Goal: Task Accomplishment & Management: Manage account settings

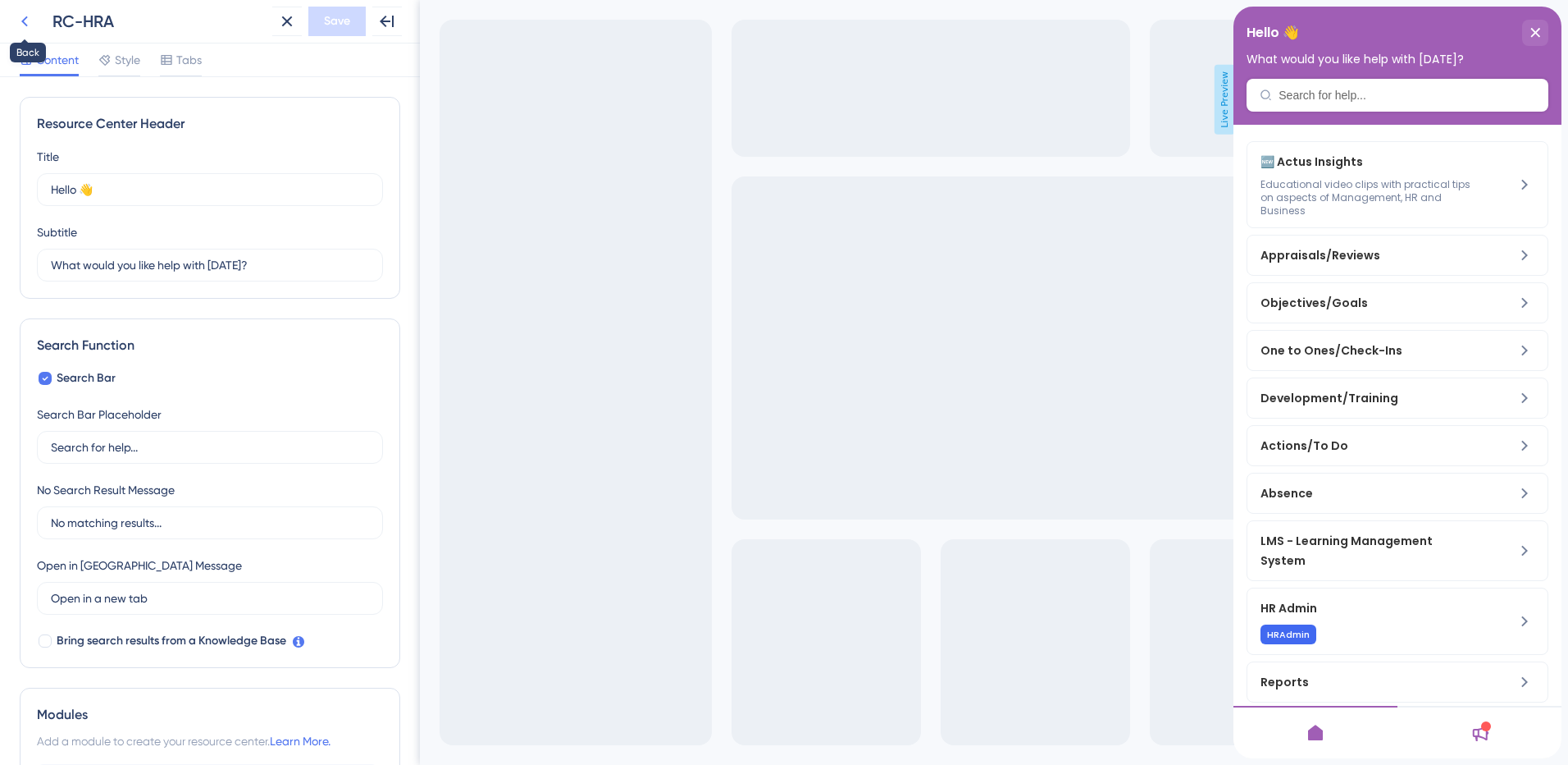
click at [33, 17] on icon at bounding box center [24, 21] width 20 height 20
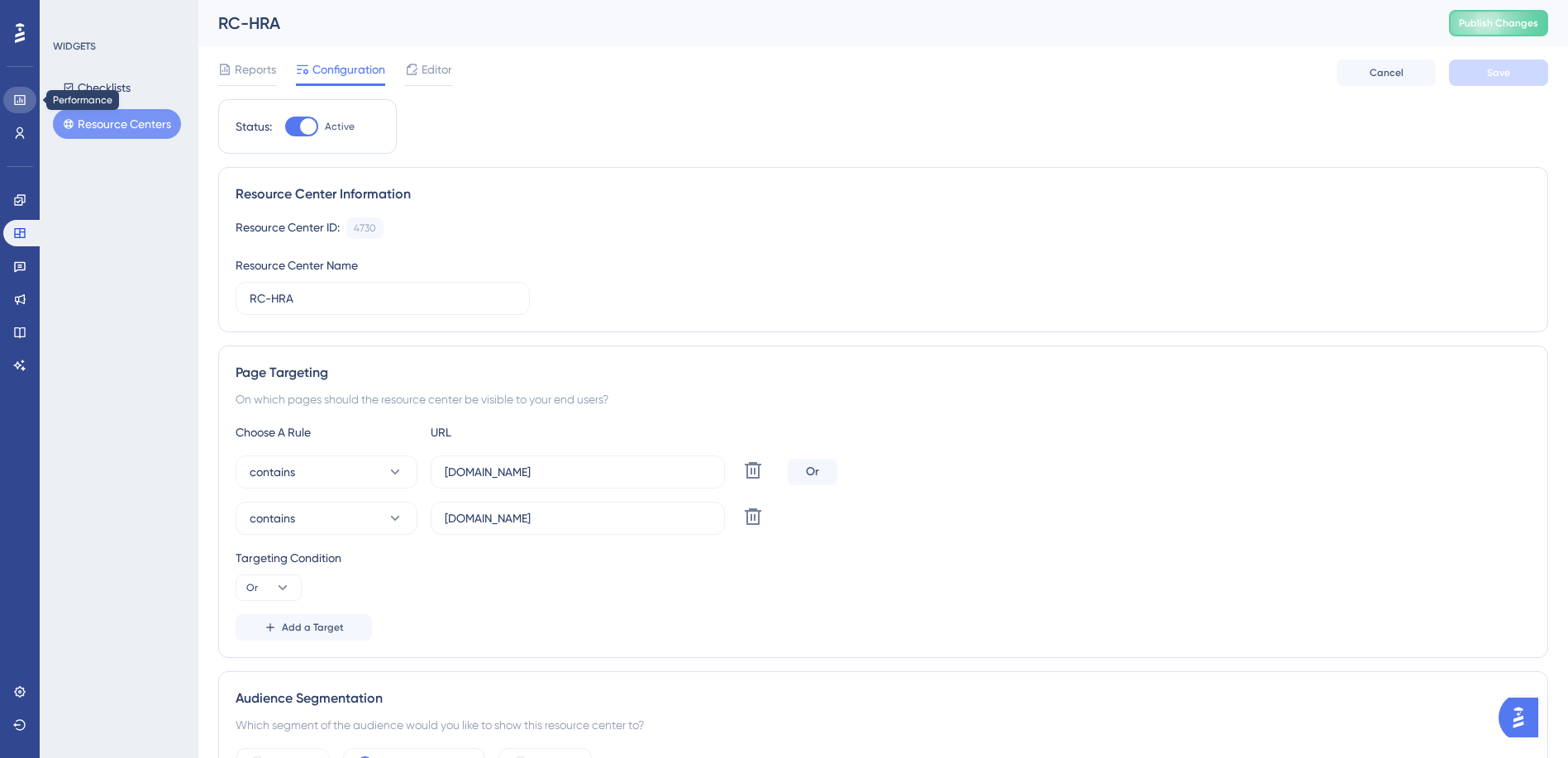
click at [11, 97] on link at bounding box center [20, 100] width 33 height 26
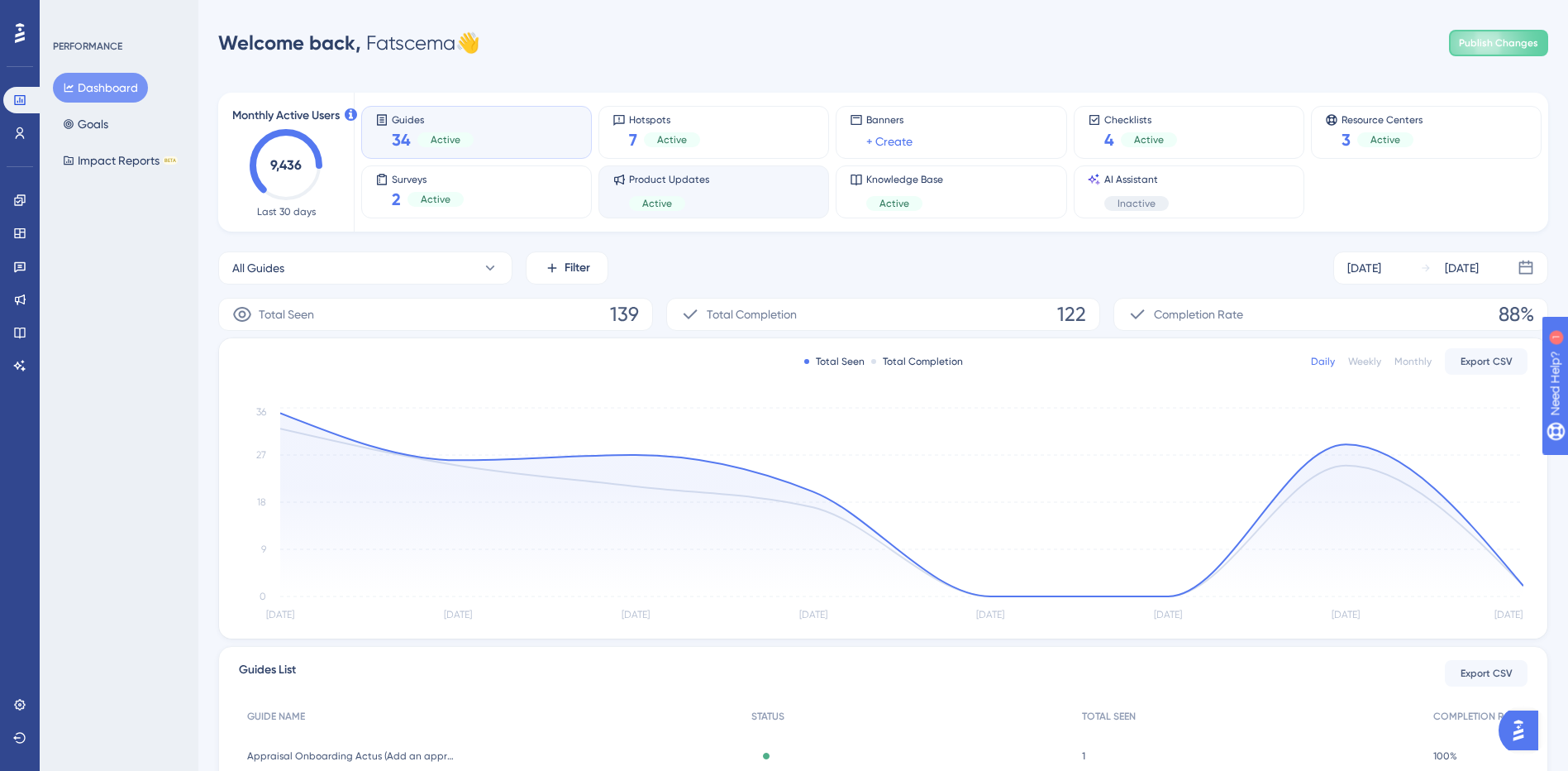
click at [724, 191] on div "Product Updates Active" at bounding box center [713, 192] width 203 height 38
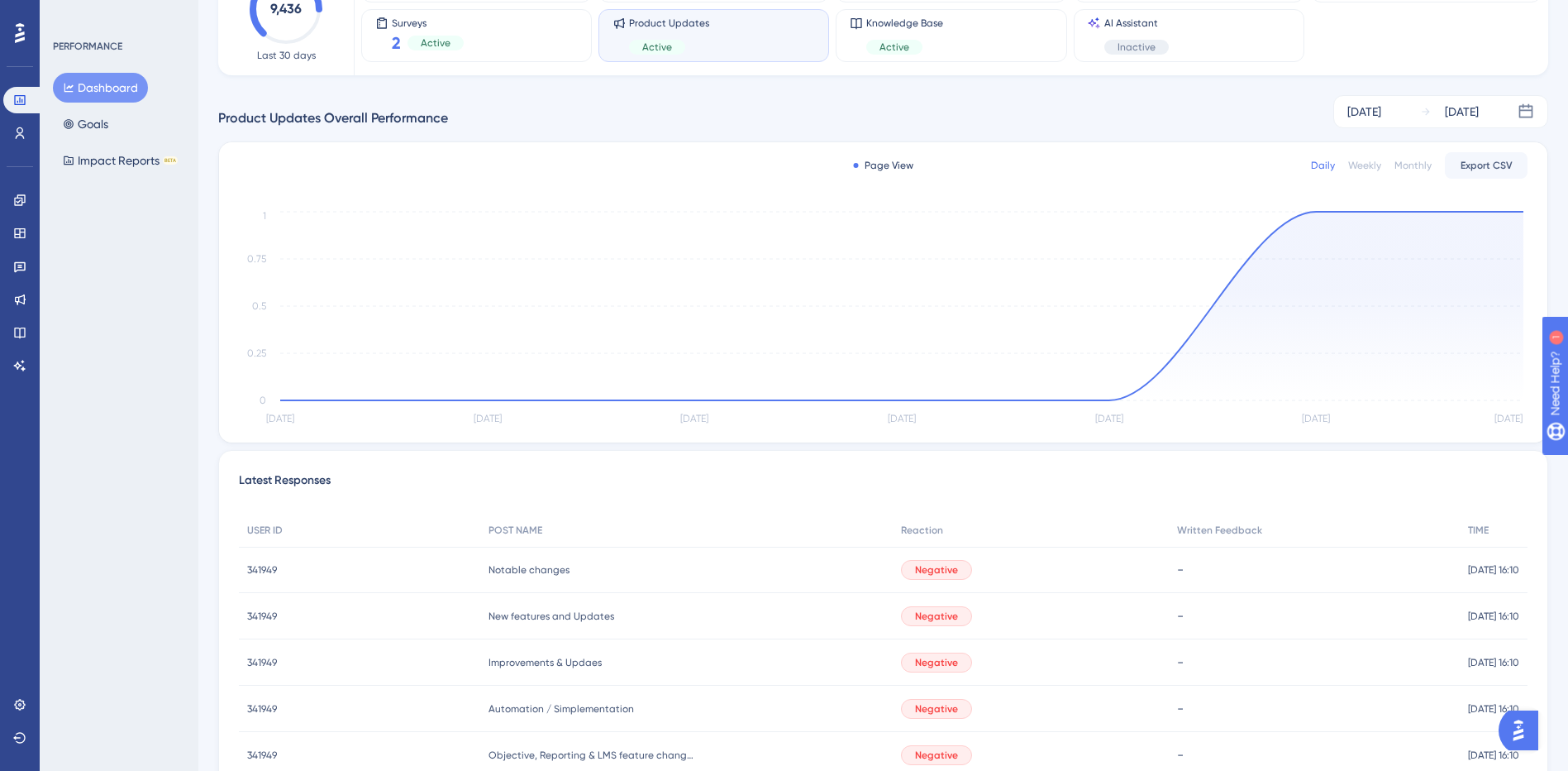
scroll to position [91, 0]
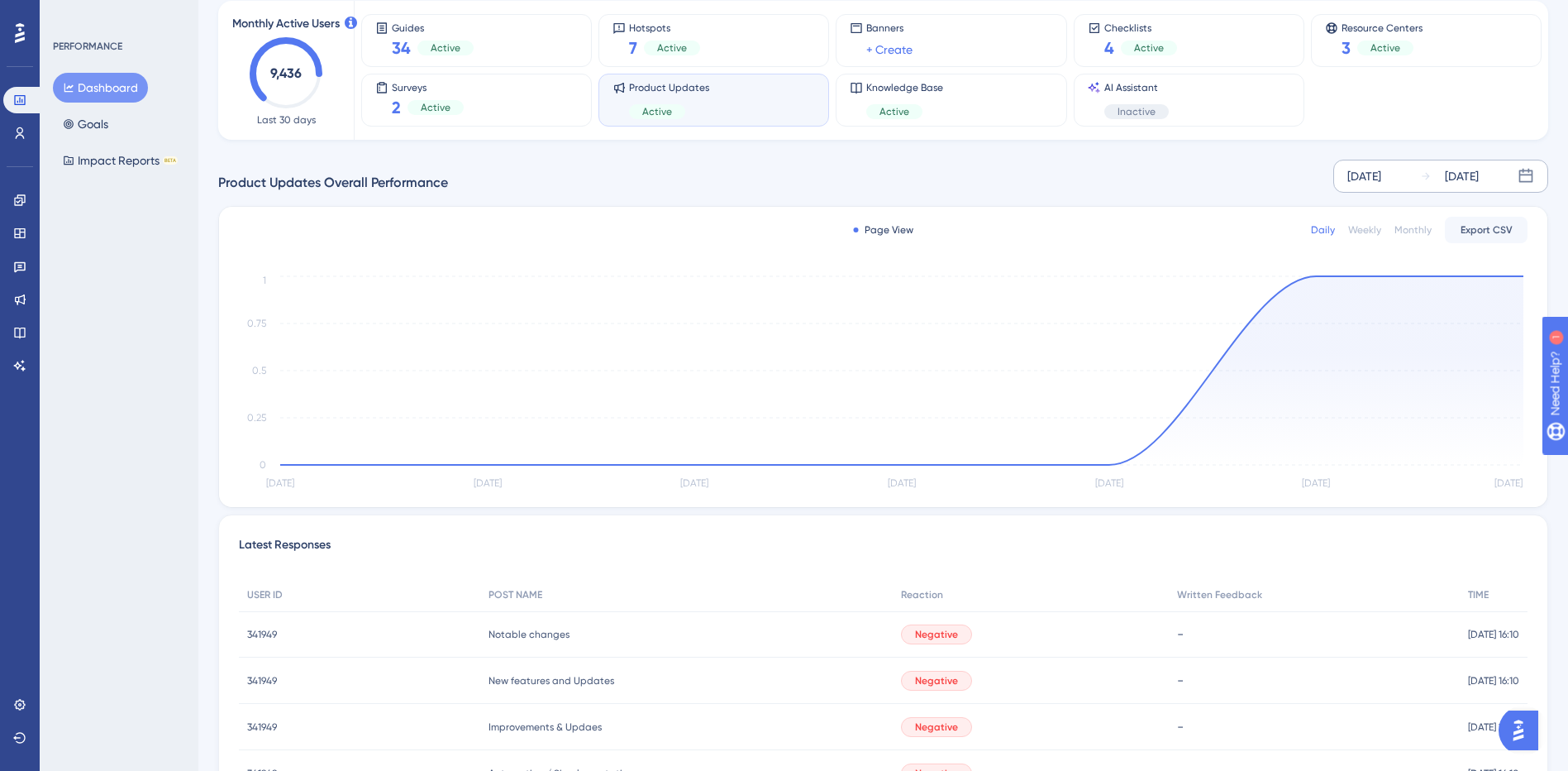
click at [1381, 172] on div "[DATE]" at bounding box center [1364, 176] width 34 height 20
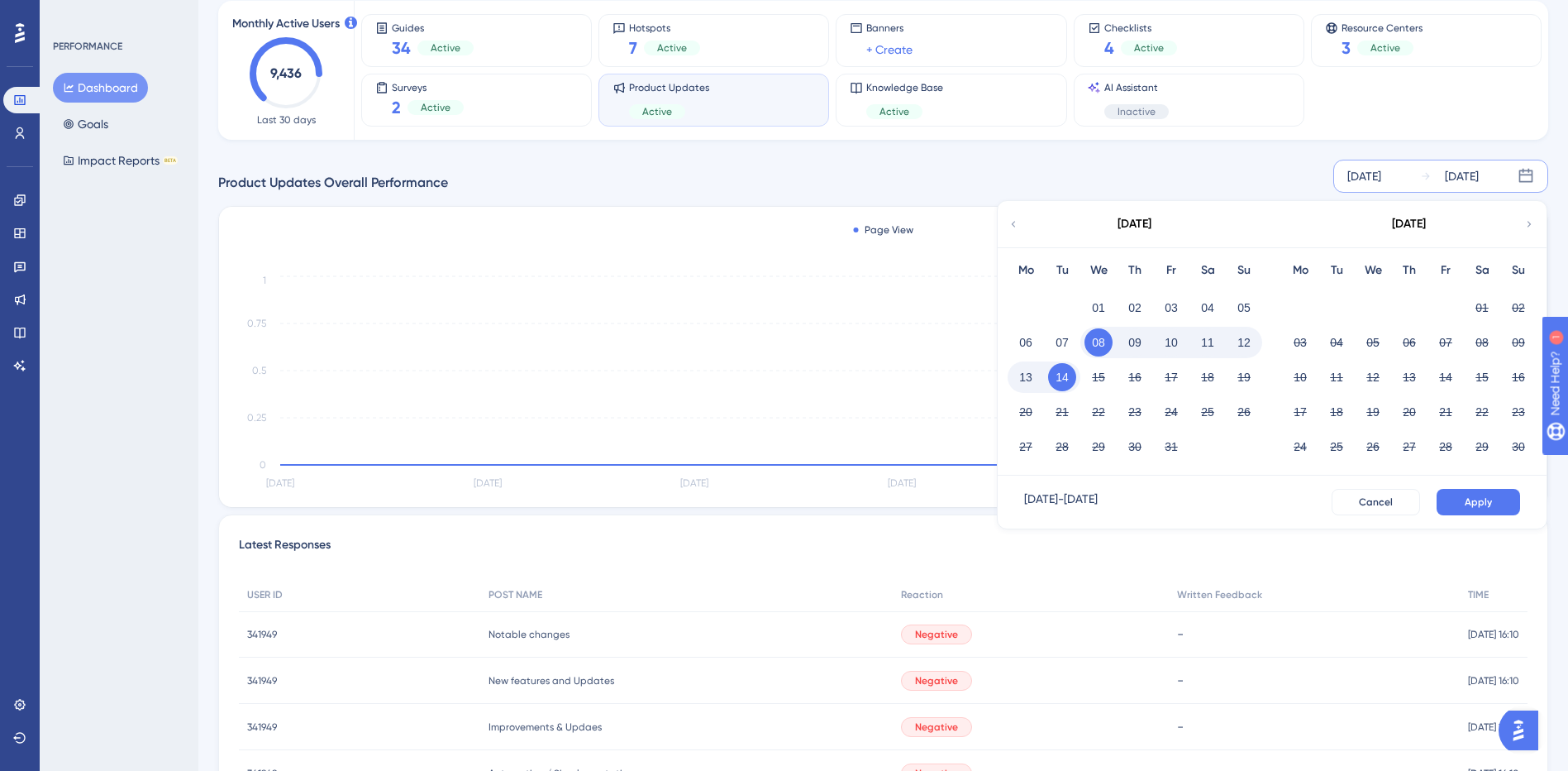
click at [1014, 222] on icon at bounding box center [1013, 224] width 4 height 6
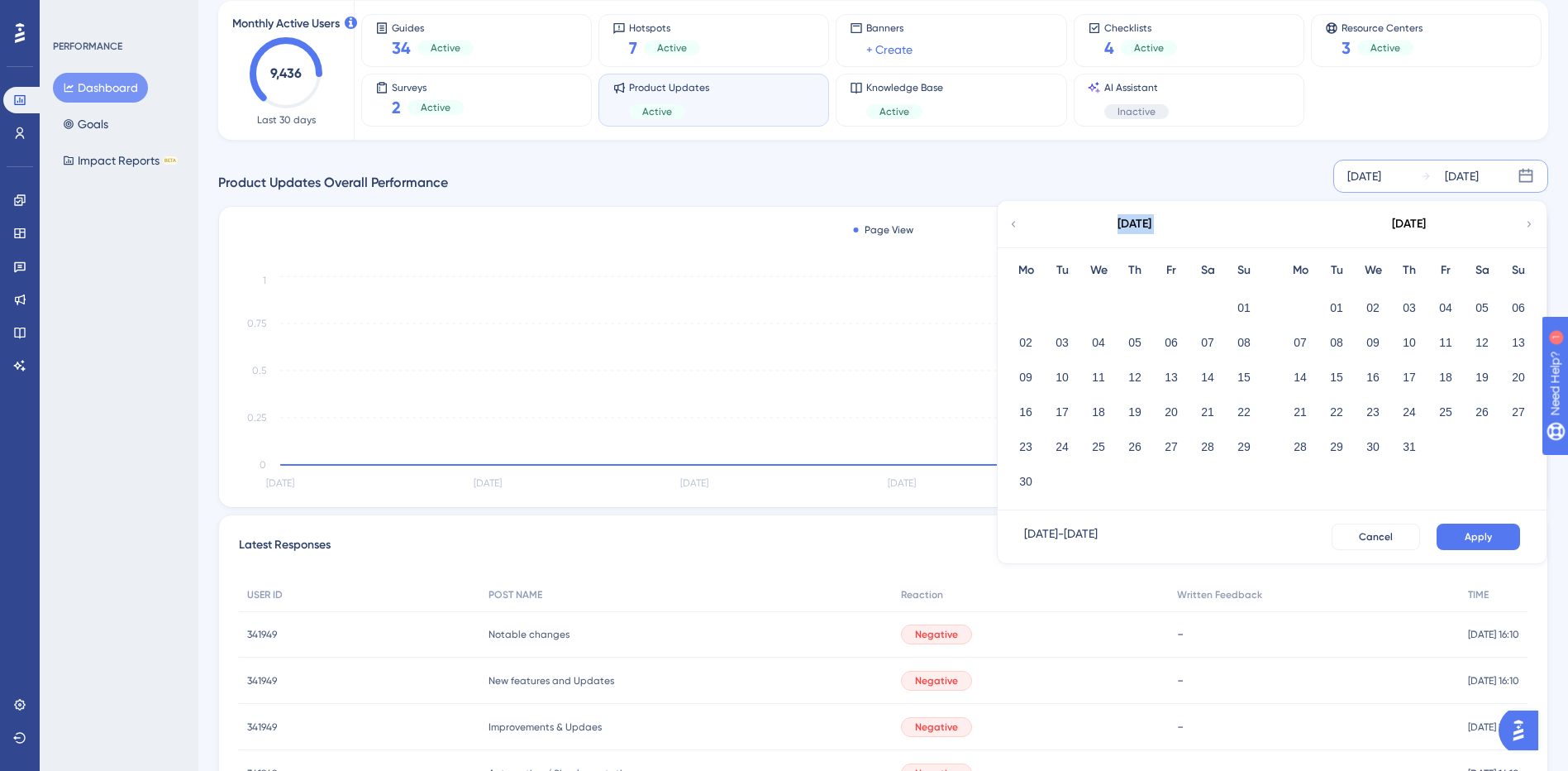
click at [1014, 222] on icon at bounding box center [1013, 224] width 4 height 6
click at [1363, 305] on button "01" at bounding box center [1373, 307] width 28 height 28
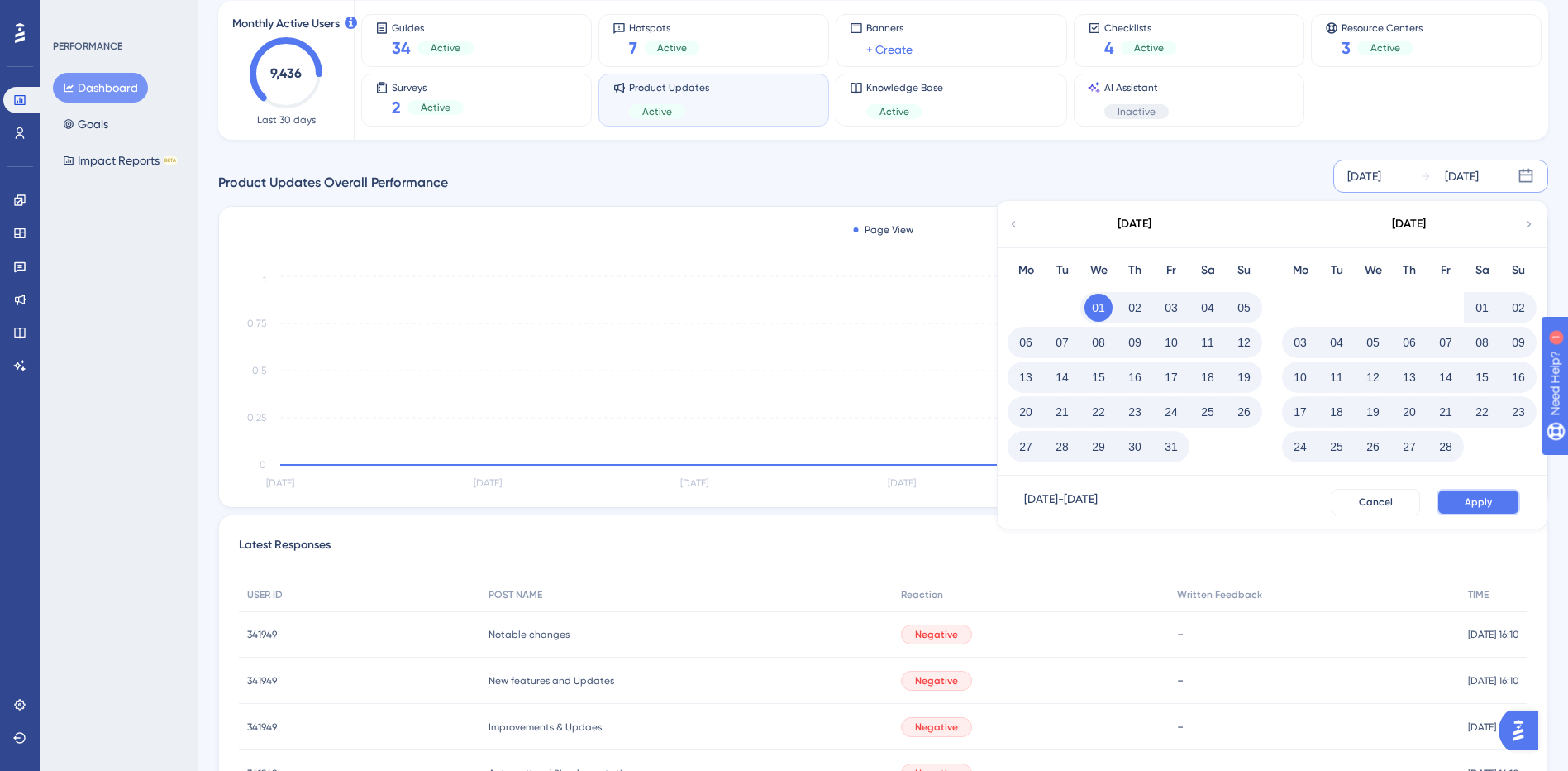
click at [1467, 497] on span "Apply" at bounding box center [1478, 501] width 27 height 13
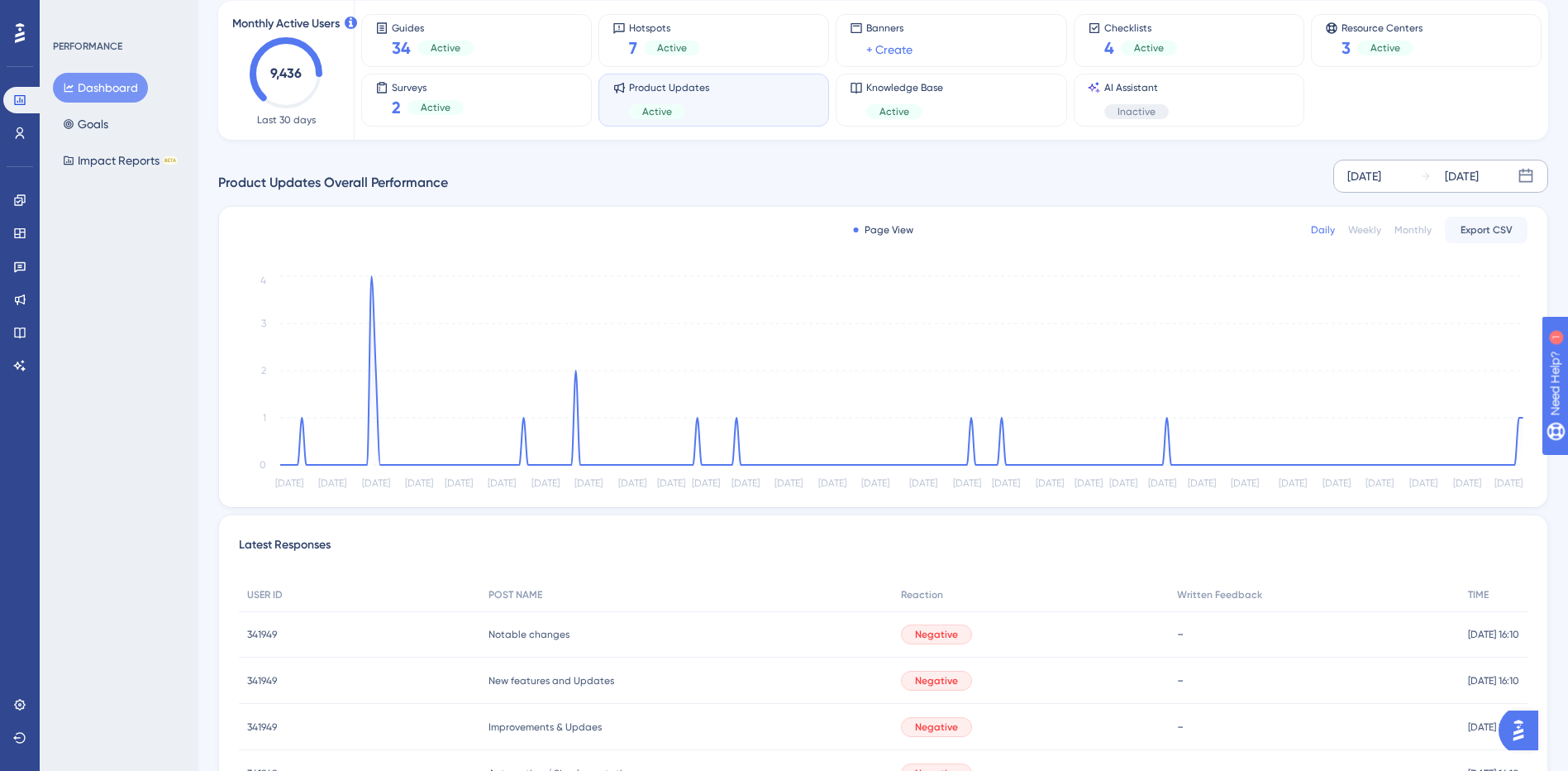
click at [1413, 234] on div "Monthly" at bounding box center [1412, 230] width 37 height 13
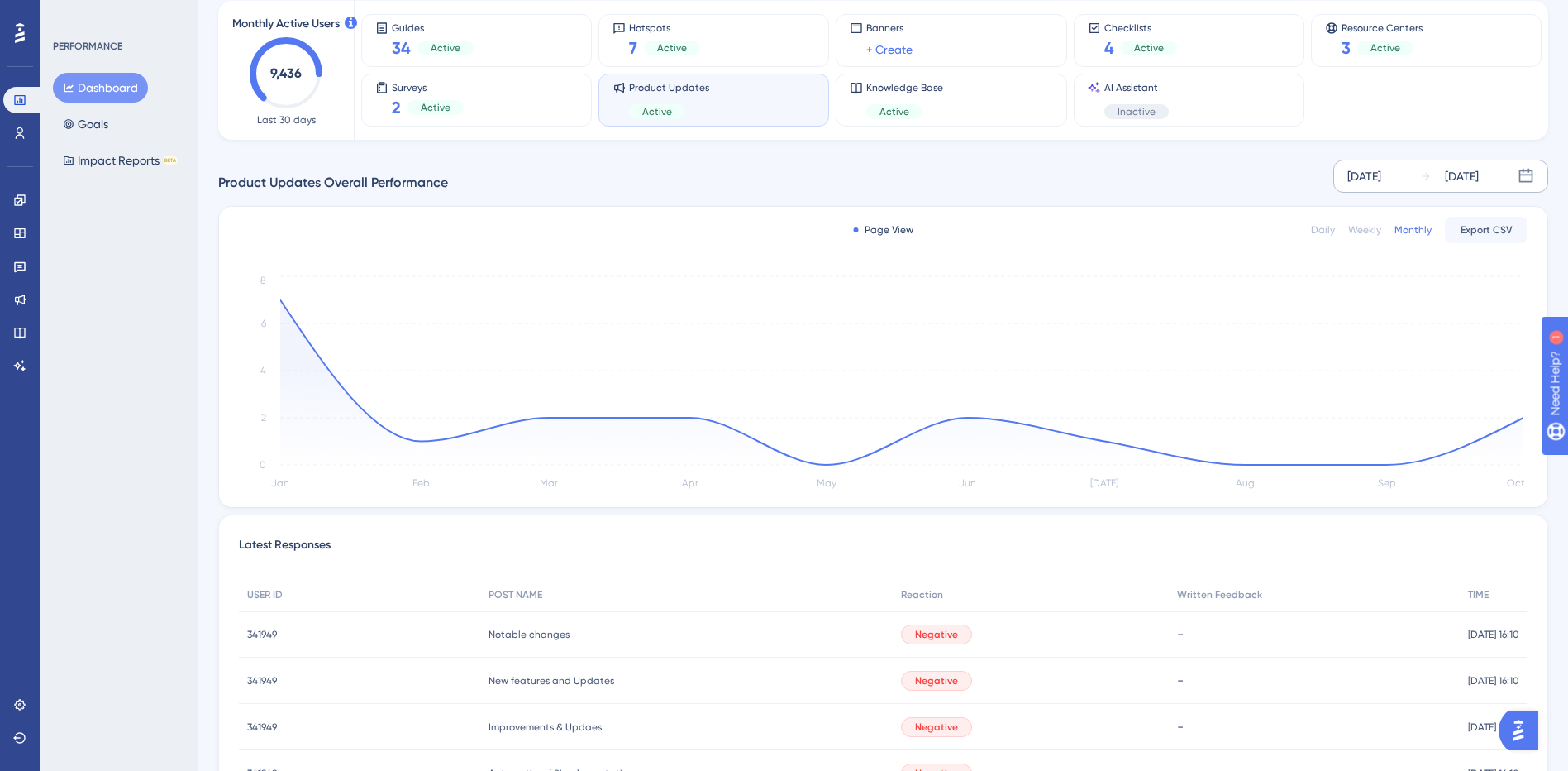
click at [1379, 231] on div "Weekly" at bounding box center [1364, 230] width 33 height 13
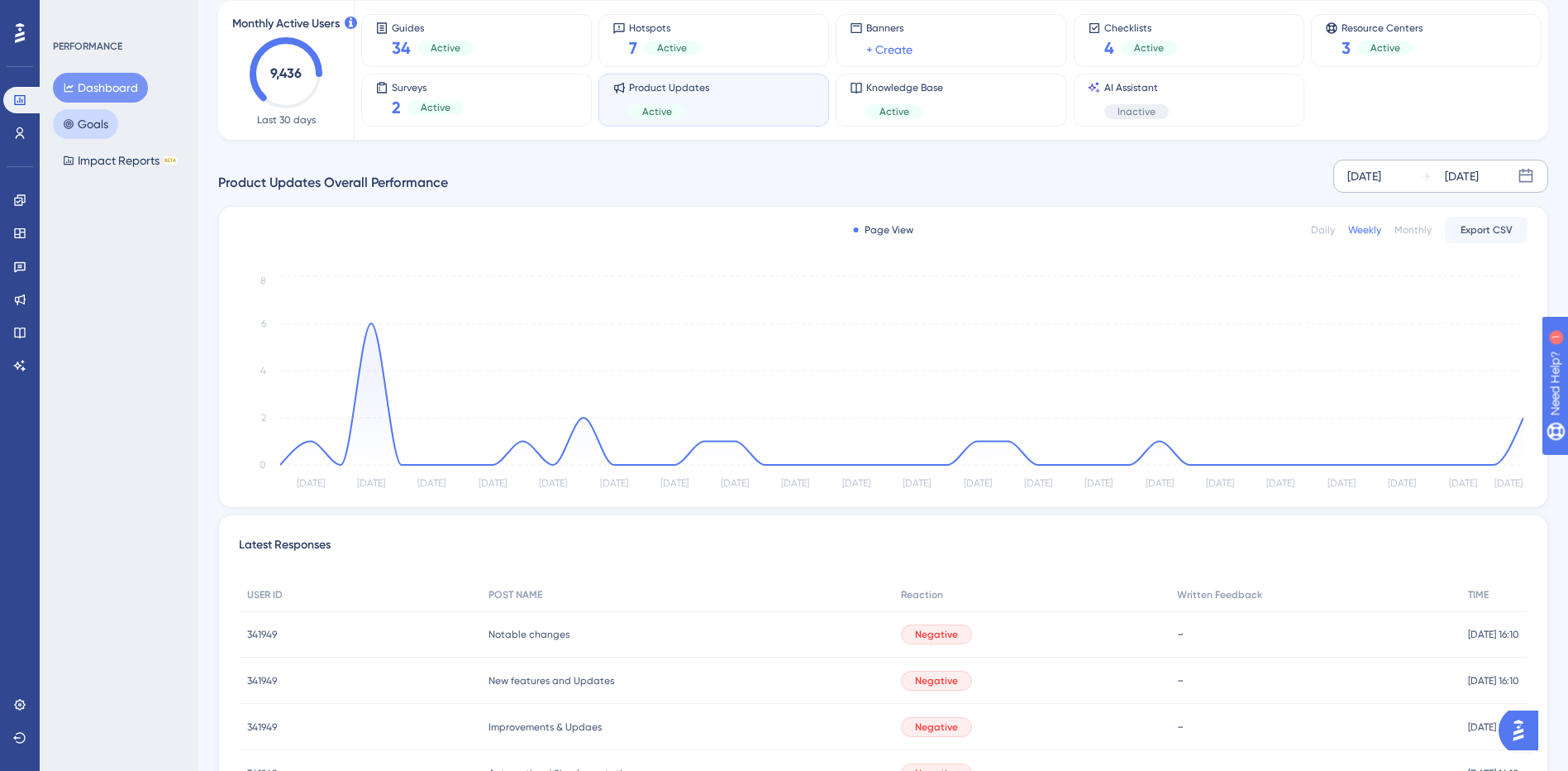
click at [106, 132] on button "Goals" at bounding box center [85, 124] width 65 height 30
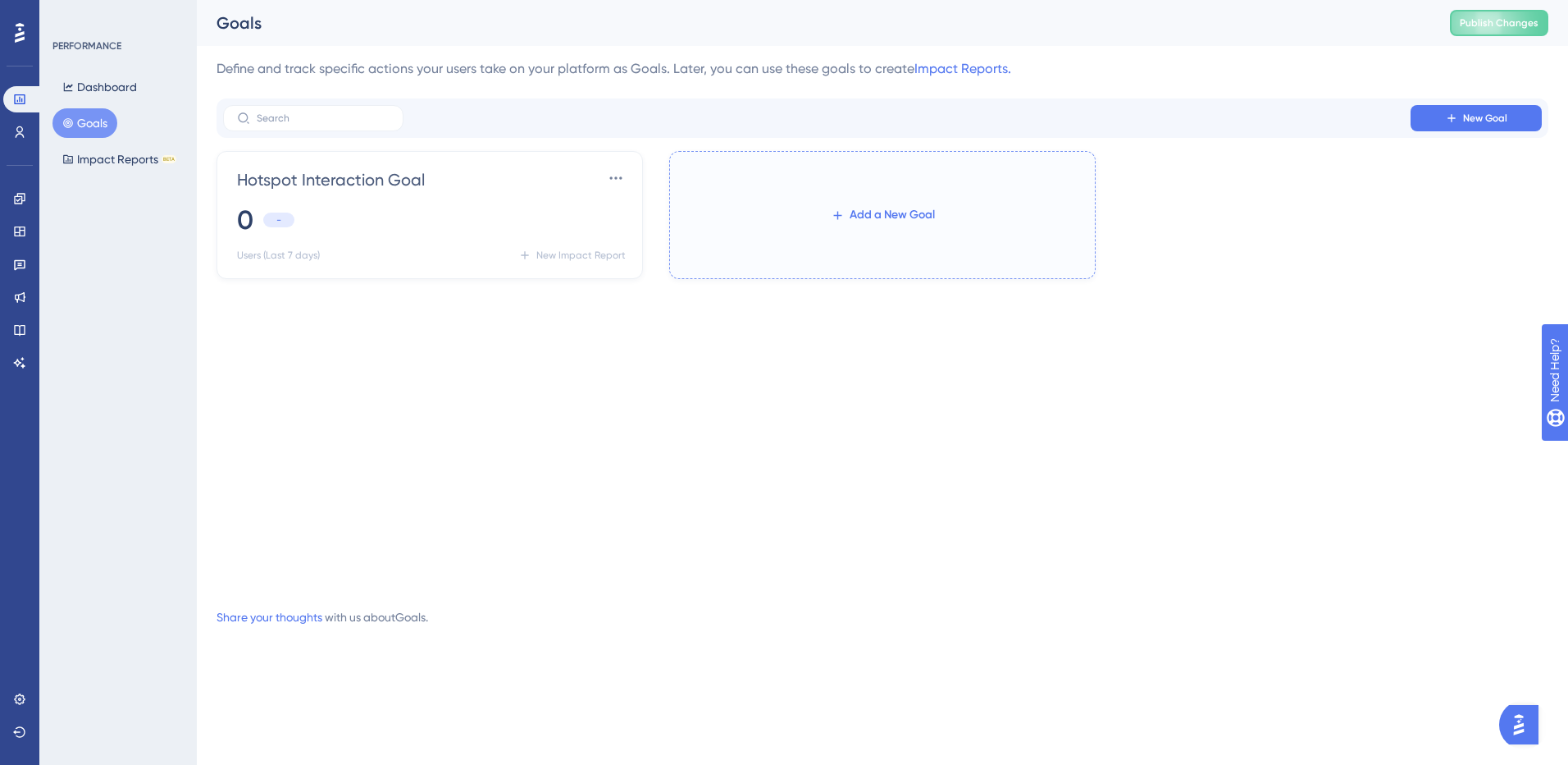
click at [855, 218] on span "Add a New Goal" at bounding box center [892, 215] width 85 height 20
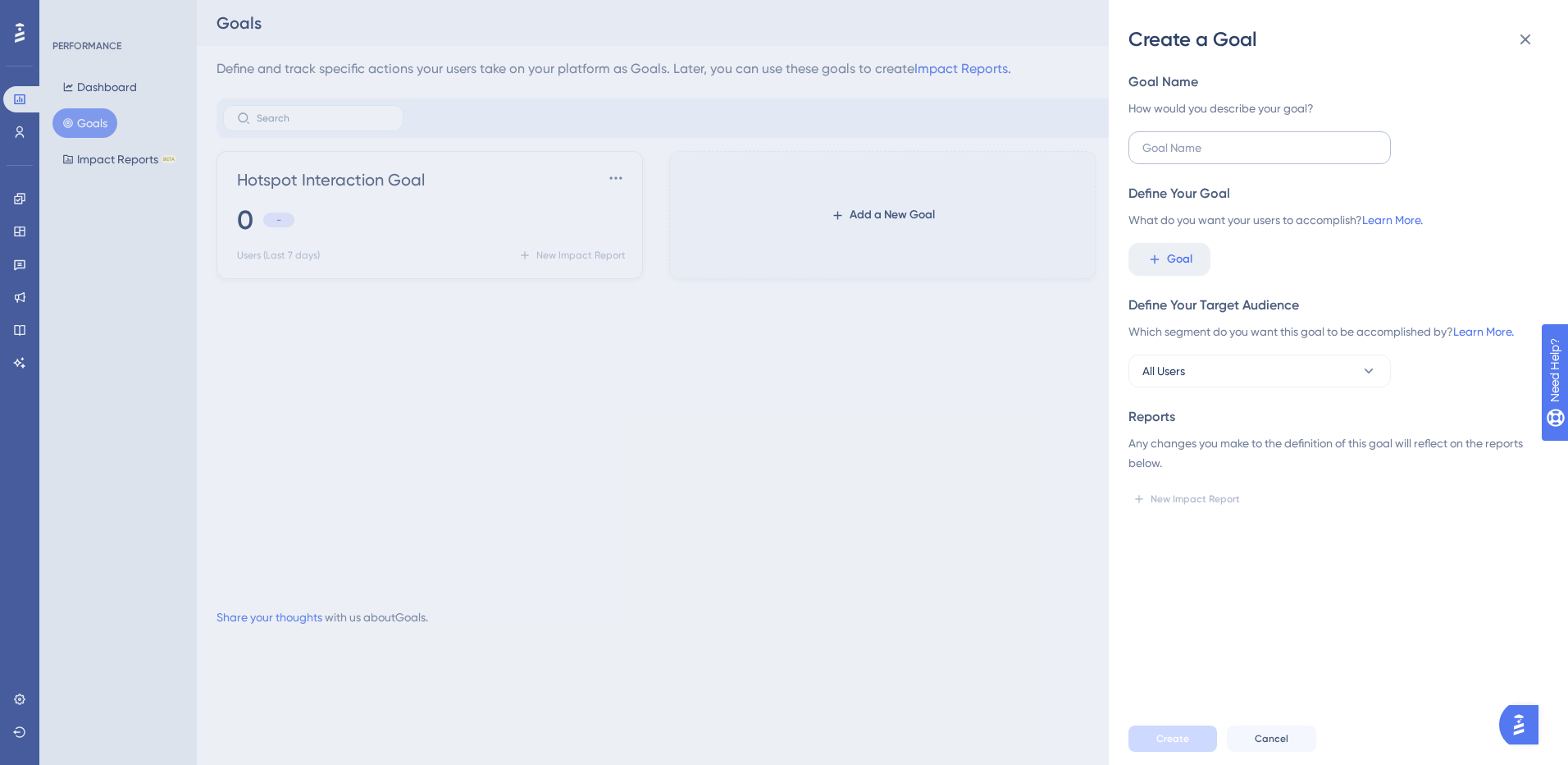
click at [1181, 157] on label at bounding box center [1260, 148] width 262 height 33
click at [1181, 157] on input "text" at bounding box center [1260, 148] width 235 height 18
type input "Product update interaction"
click at [1144, 254] on button "Goal" at bounding box center [1169, 259] width 82 height 33
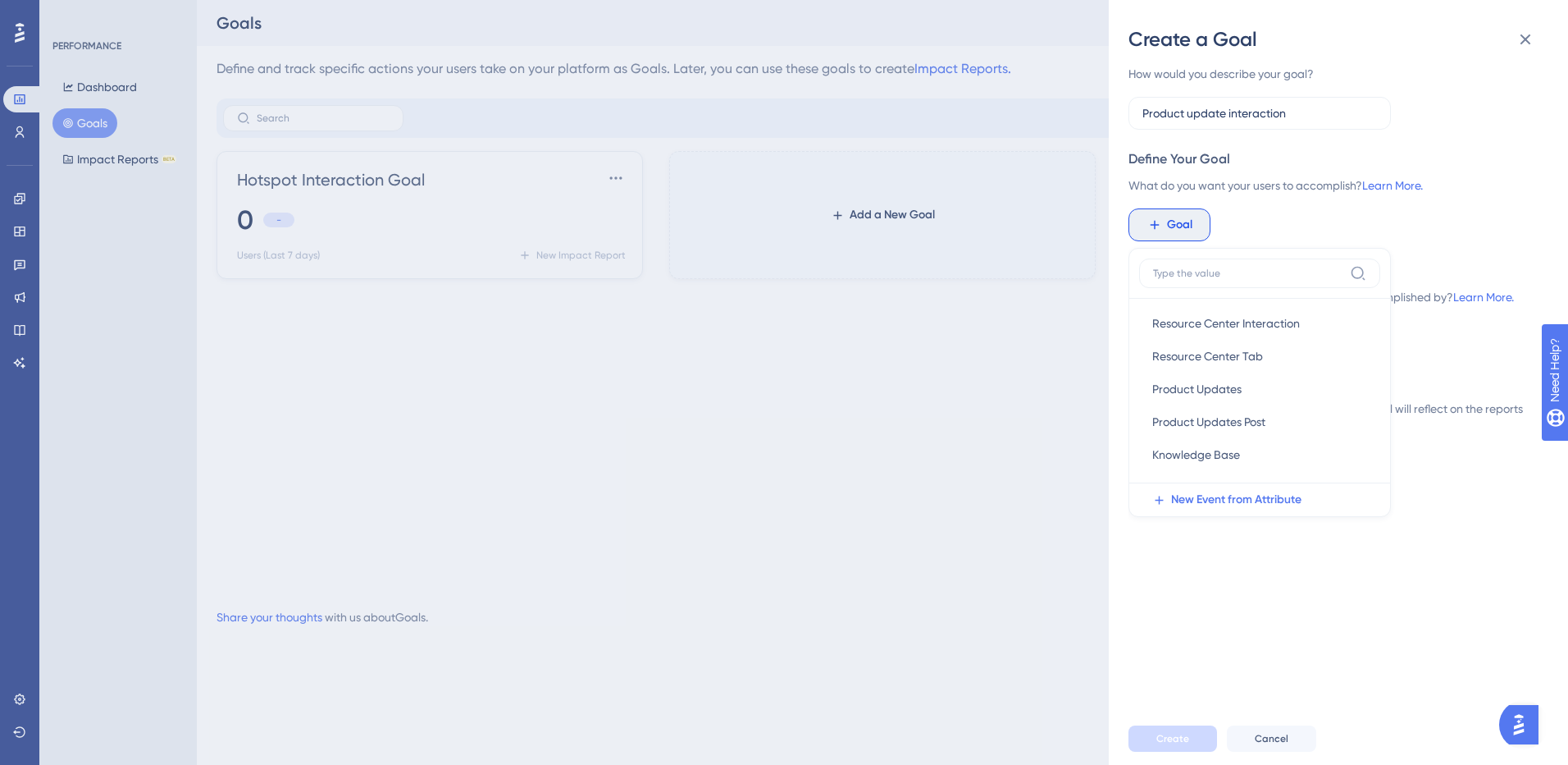
scroll to position [328, 0]
click at [1200, 351] on span "Product Updates" at bounding box center [1197, 348] width 90 height 20
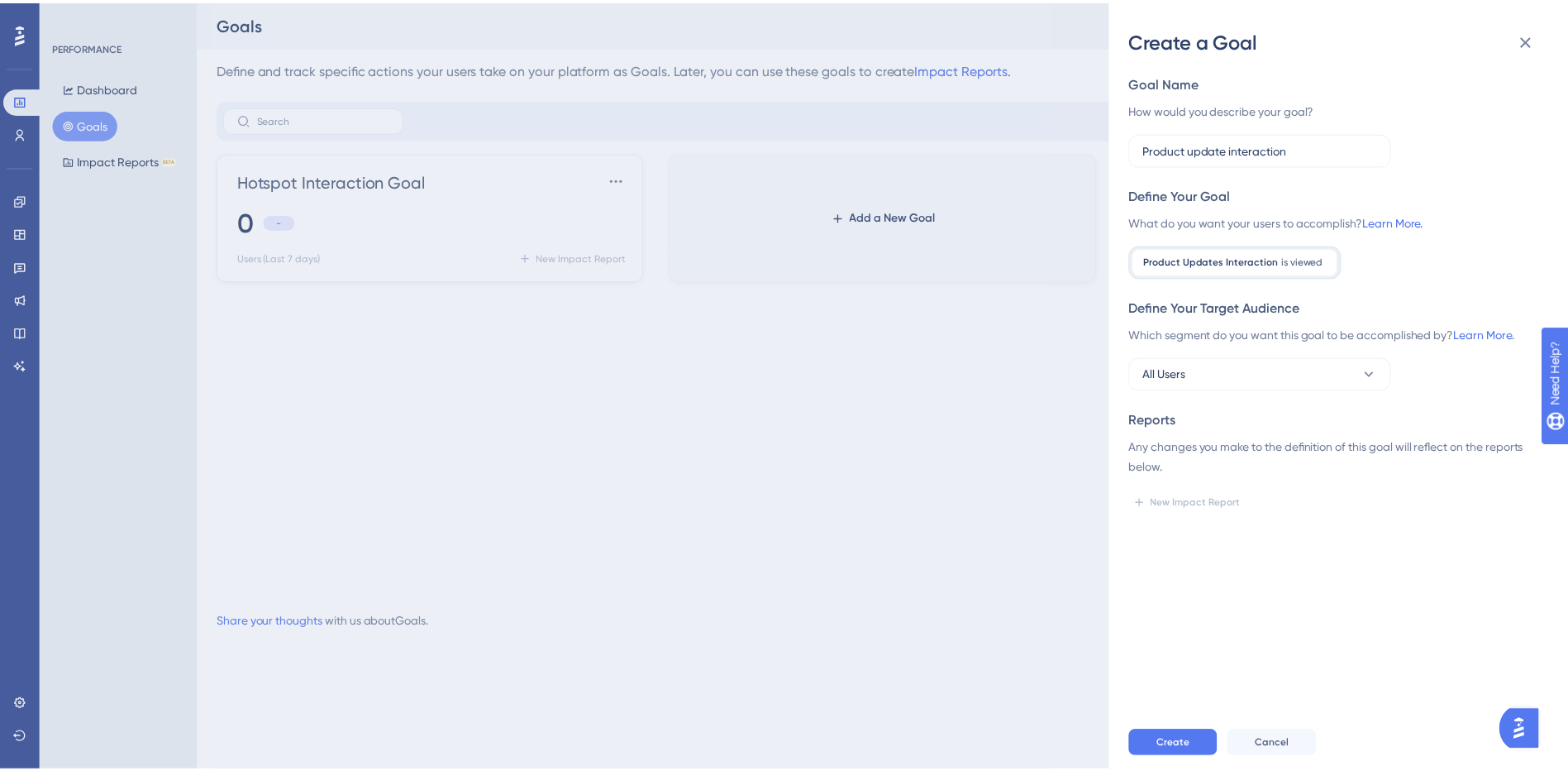
scroll to position [0, 0]
click at [1186, 272] on div "Product Updates Interaction is viewed Remove" at bounding box center [1244, 261] width 206 height 26
click at [1278, 742] on span "Cancel" at bounding box center [1281, 744] width 34 height 13
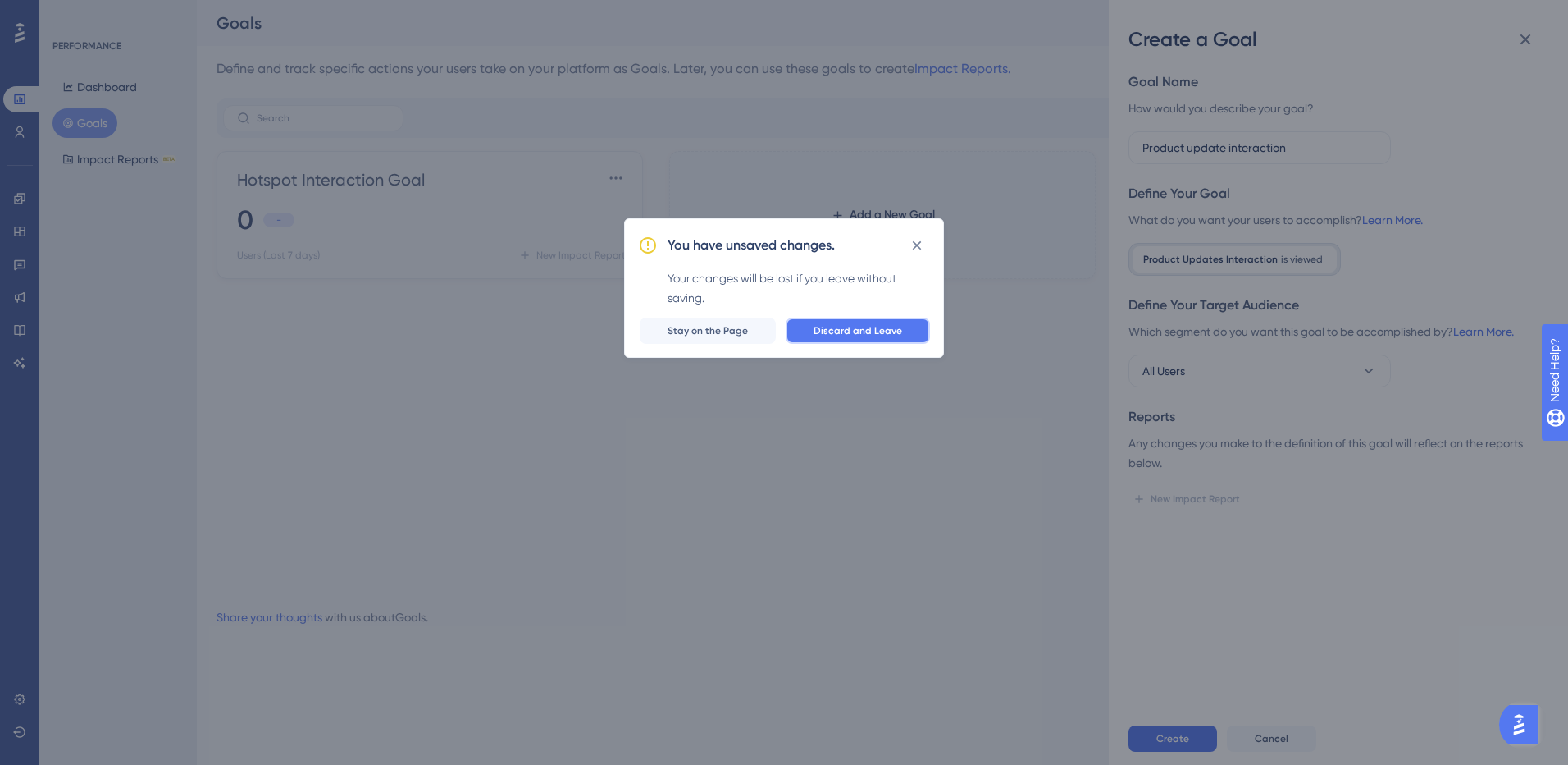
click at [869, 326] on span "Discard and Leave" at bounding box center [858, 330] width 89 height 13
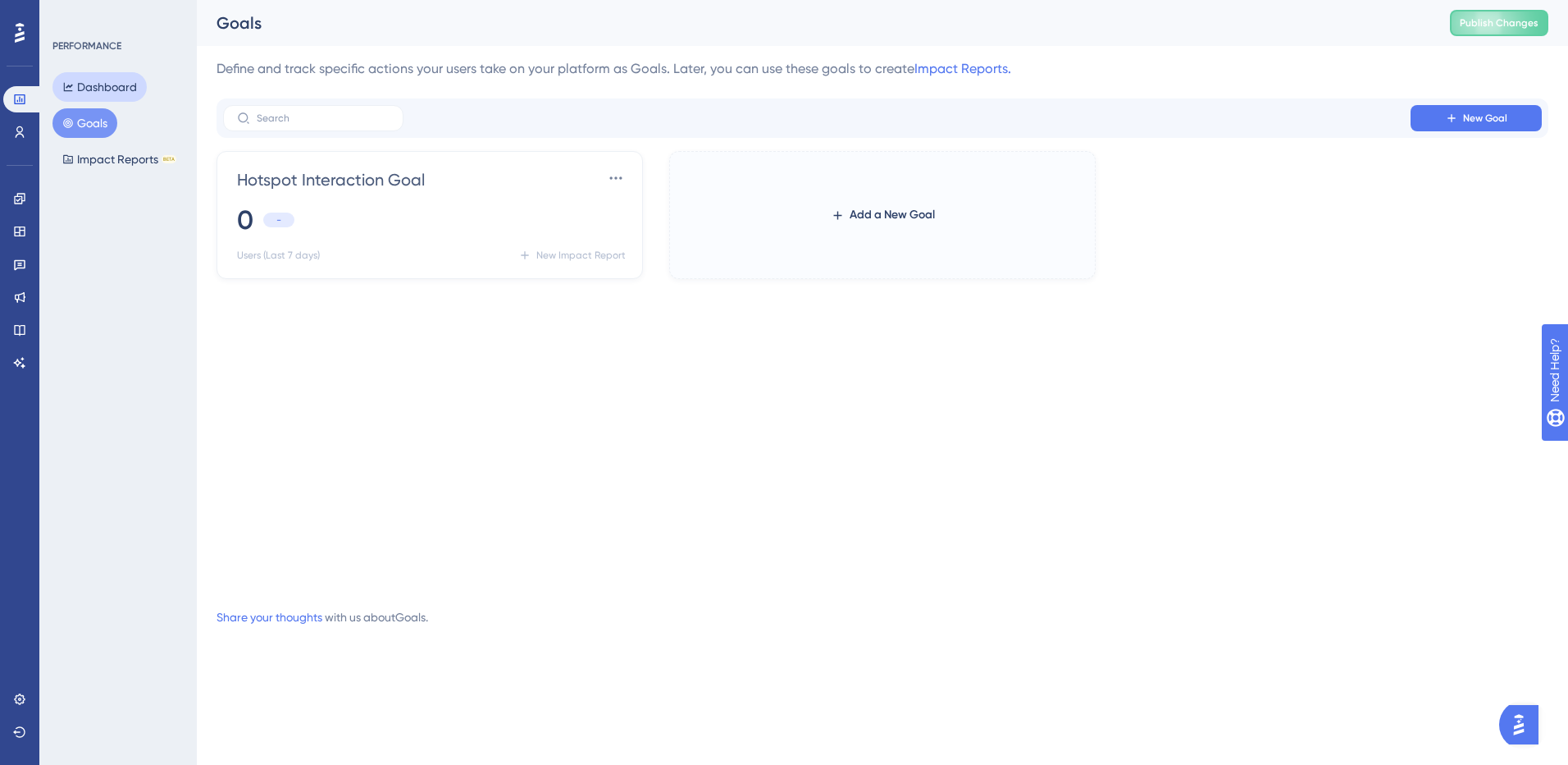
click at [104, 74] on button "Dashboard" at bounding box center [99, 87] width 94 height 29
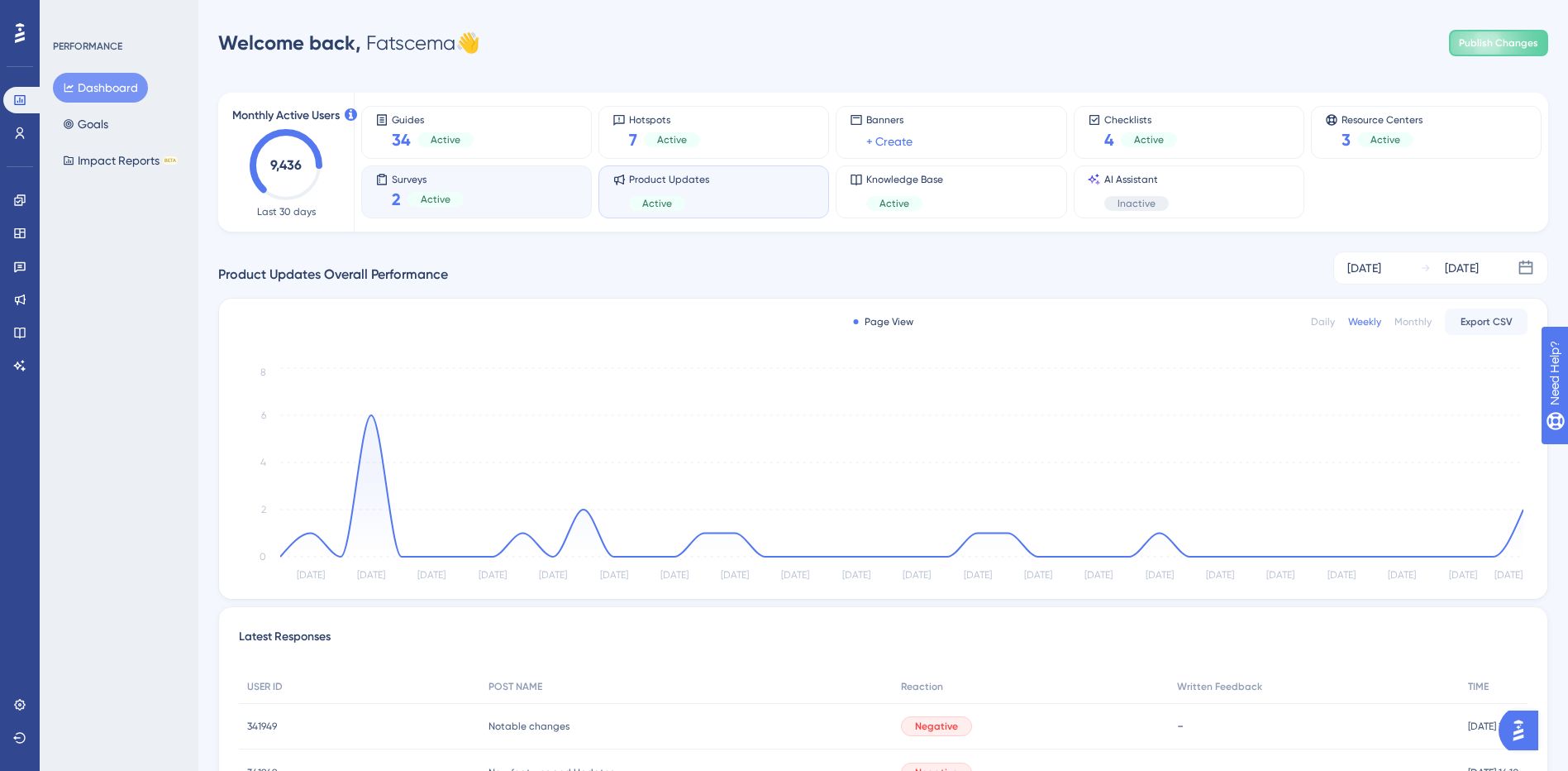
click at [465, 198] on div "Surveys 2 Active" at bounding box center [476, 192] width 203 height 38
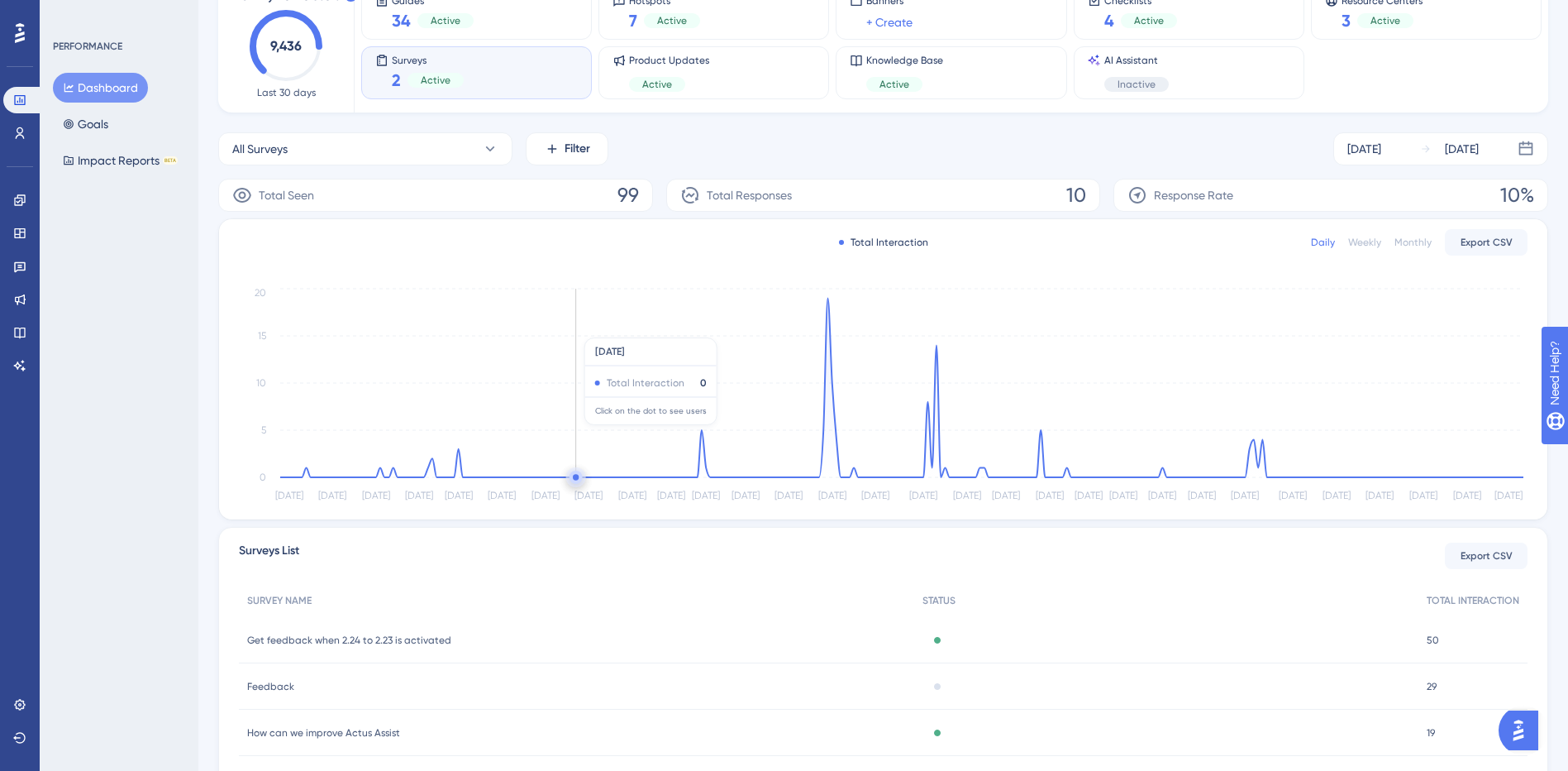
scroll to position [238, 0]
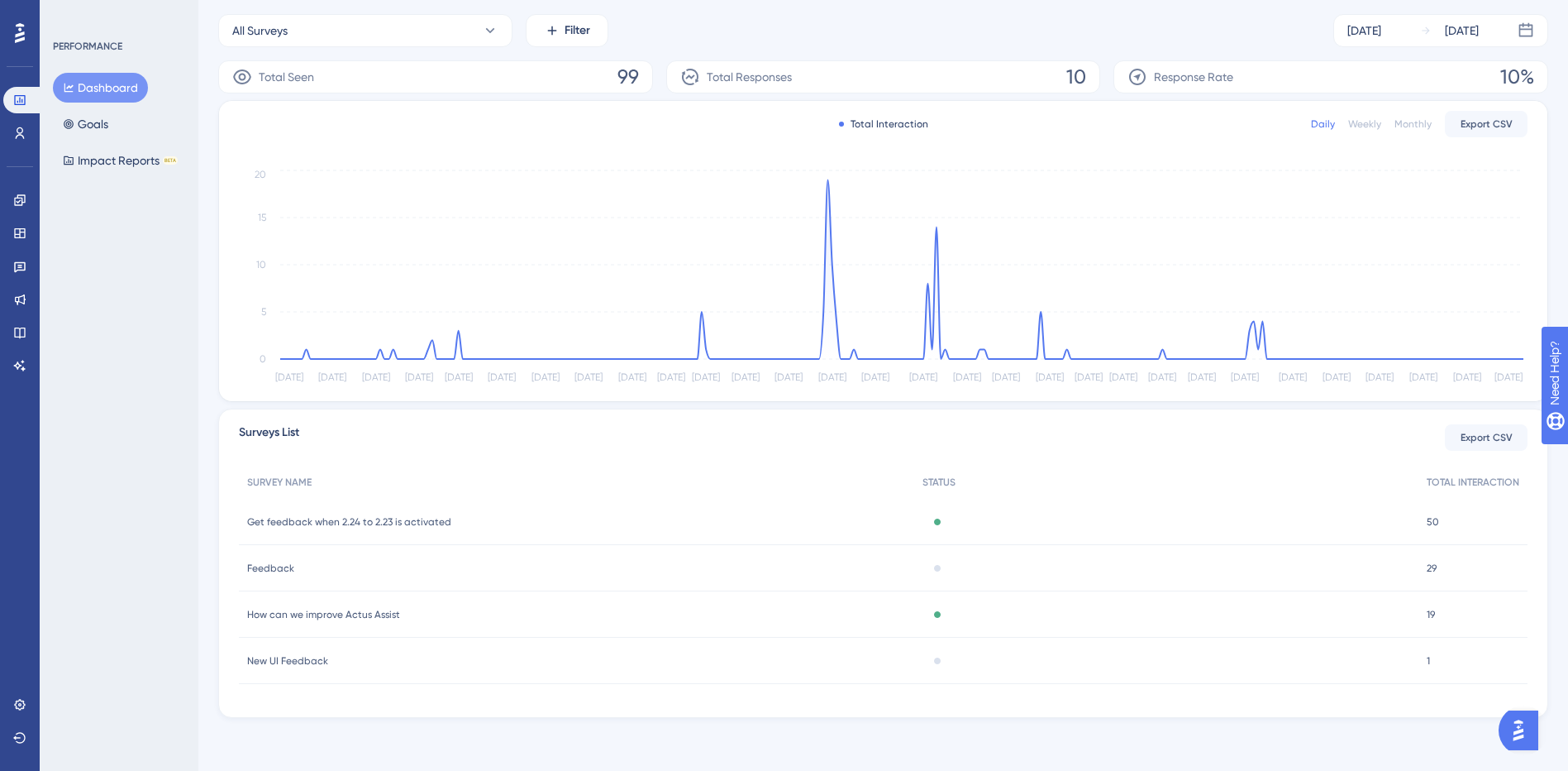
click at [338, 616] on span "How can we improve Actus Assist" at bounding box center [324, 614] width 153 height 13
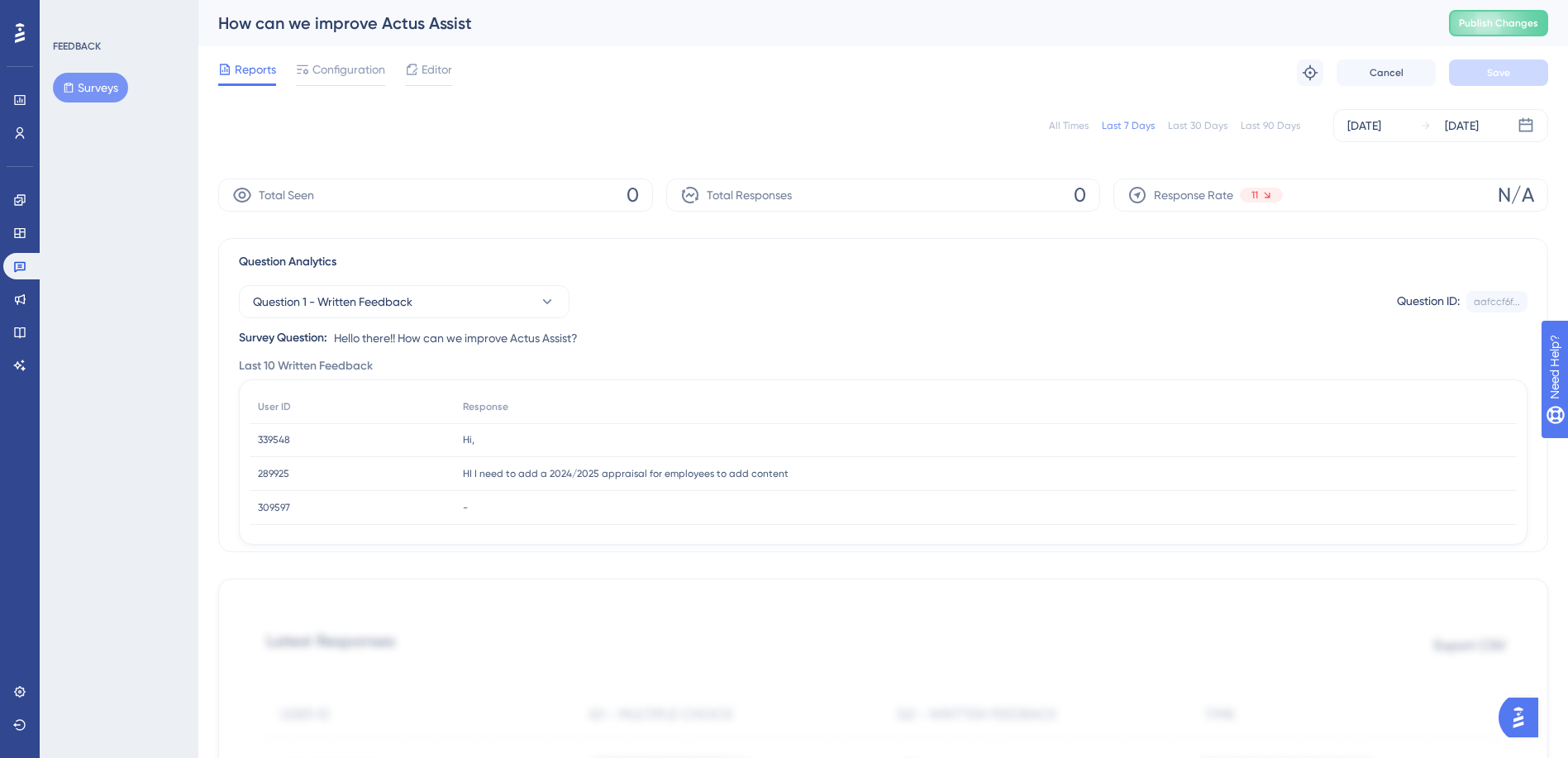
scroll to position [83, 0]
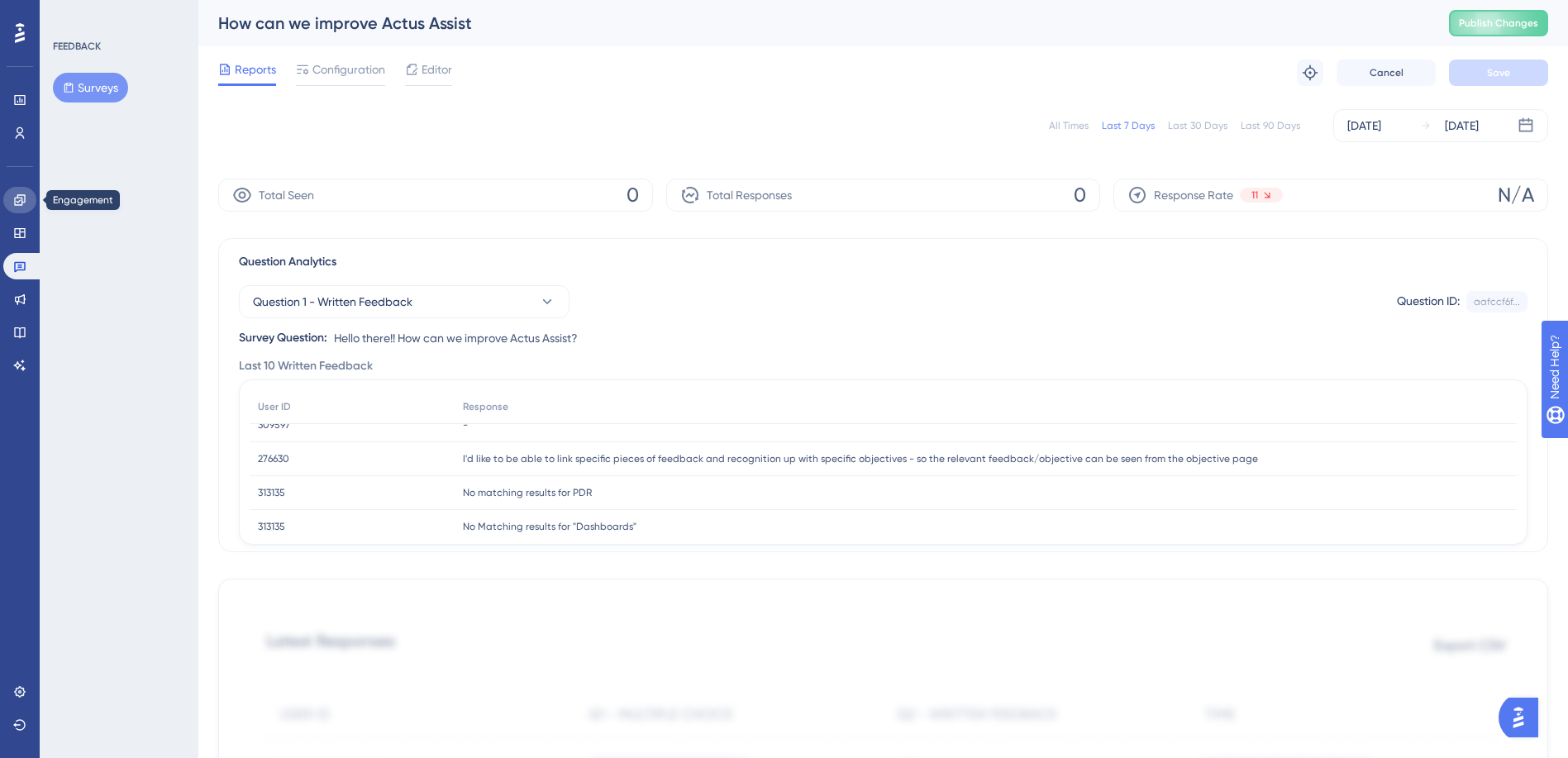
click at [19, 198] on icon at bounding box center [19, 199] width 10 height 10
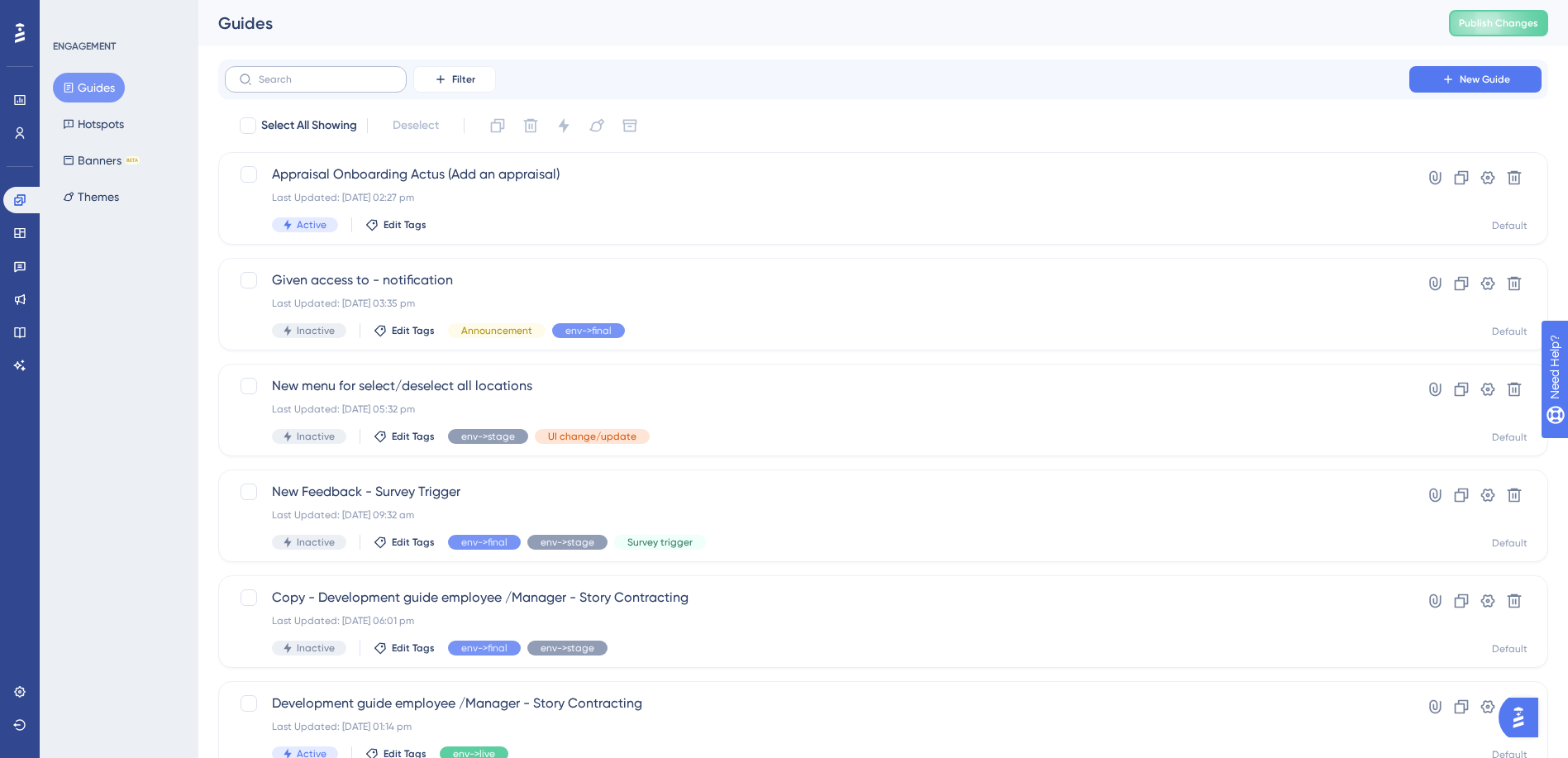
click at [324, 73] on label at bounding box center [316, 79] width 182 height 26
click at [324, 74] on input "text" at bounding box center [325, 79] width 134 height 11
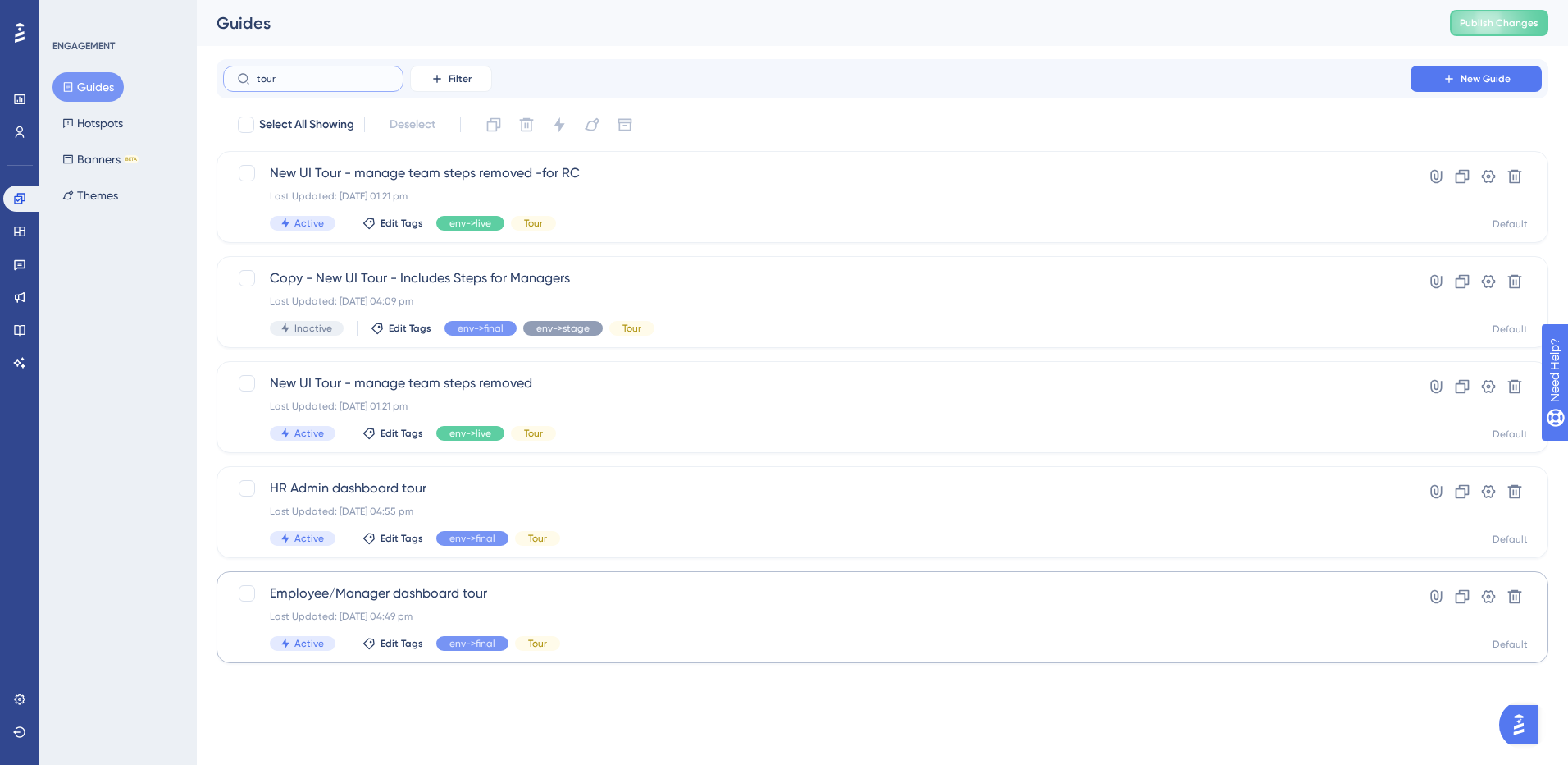
type input "tour"
click at [384, 591] on span "Employee/Manager dashboard tour" at bounding box center [817, 593] width 1094 height 20
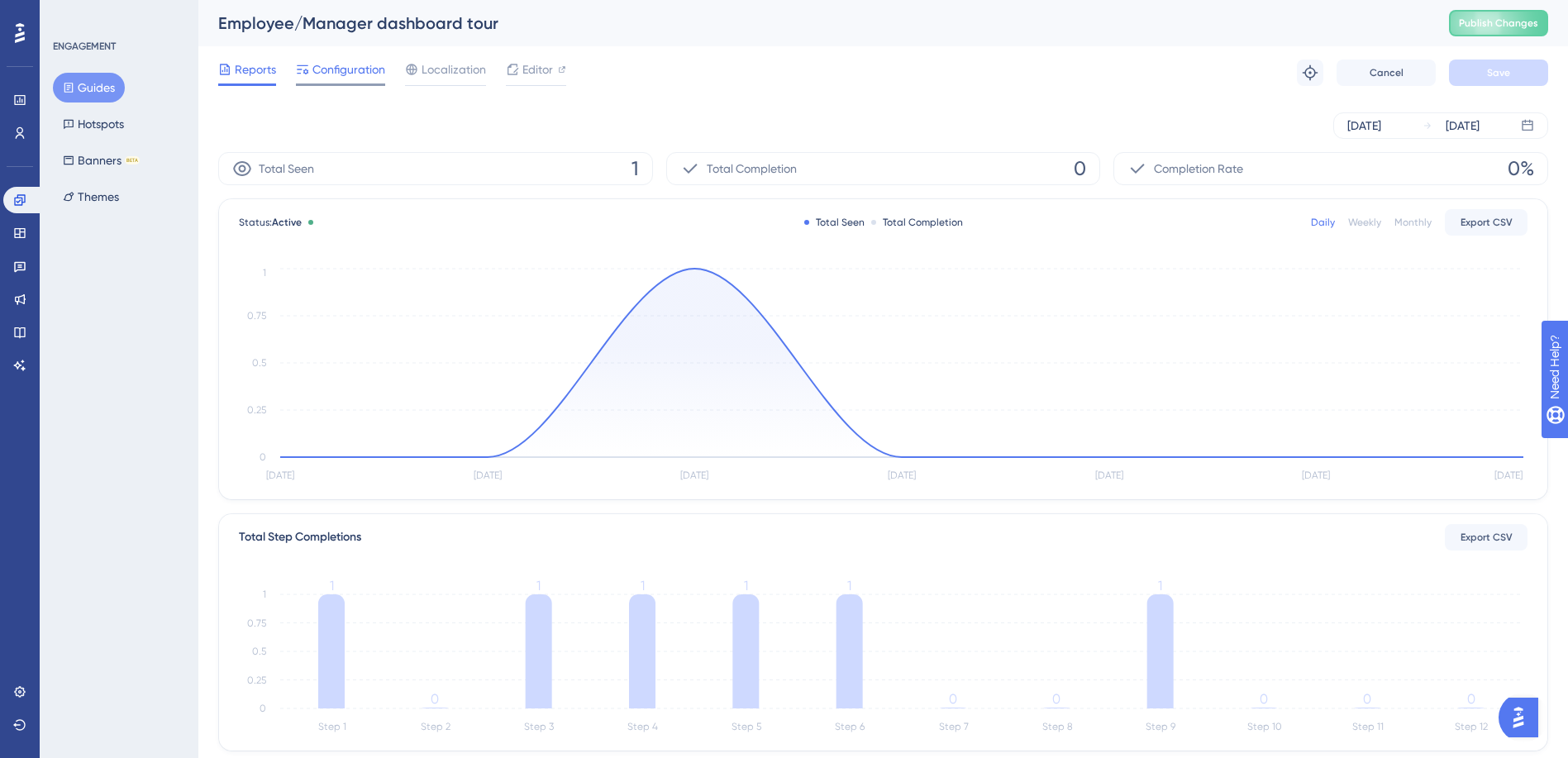
click at [338, 75] on span "Configuration" at bounding box center [349, 69] width 73 height 20
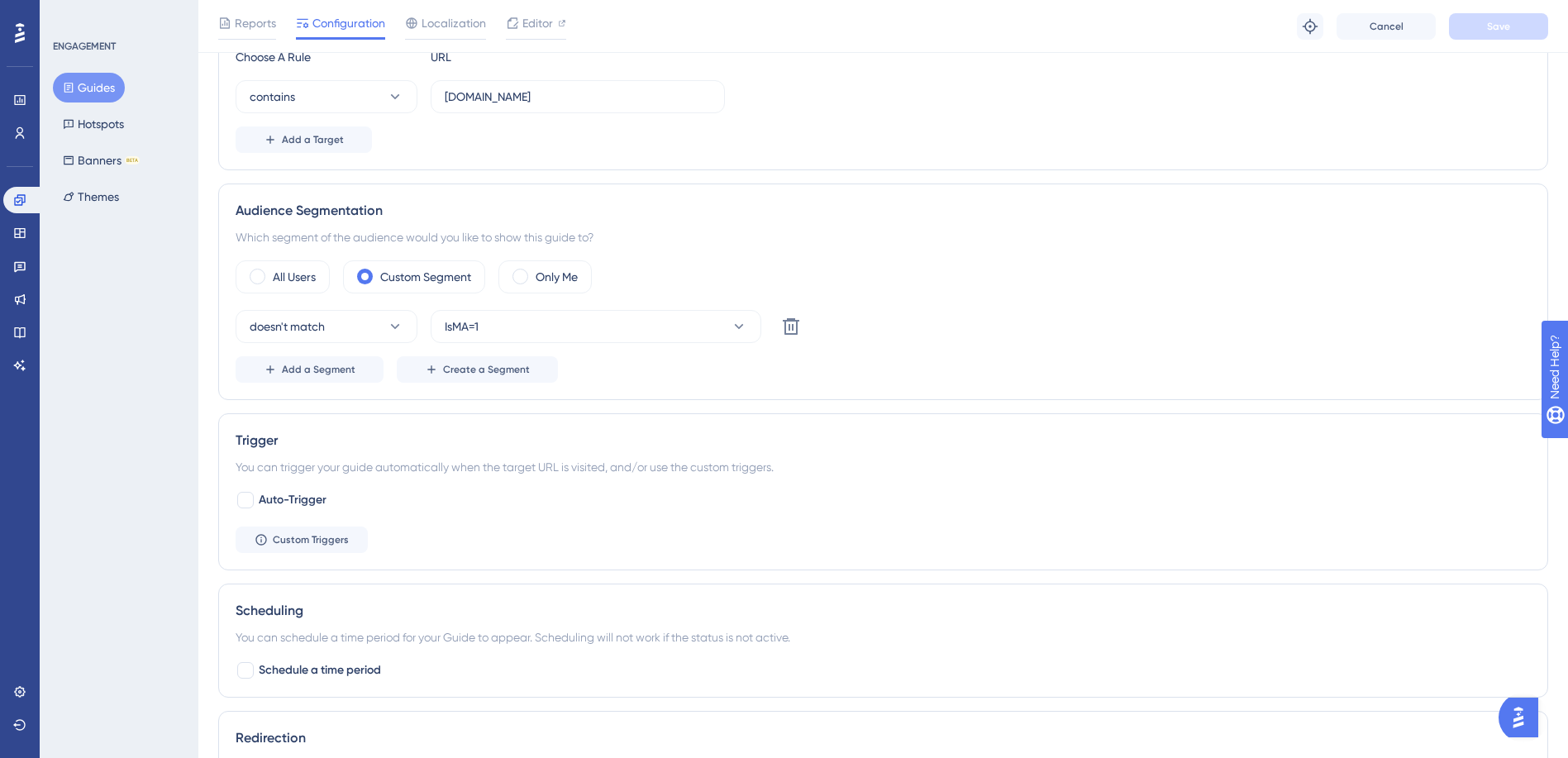
scroll to position [495, 0]
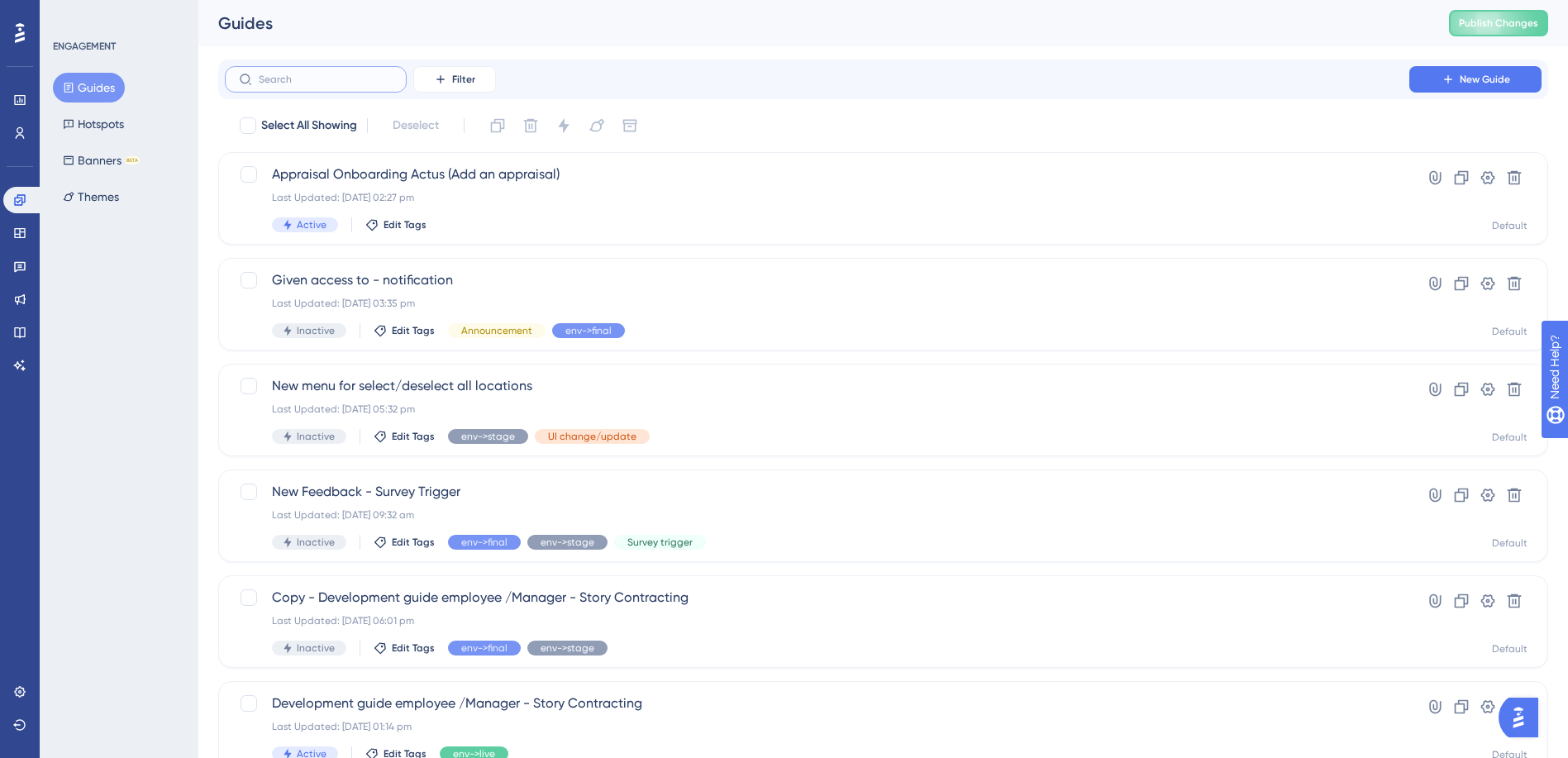
click at [330, 84] on input "text" at bounding box center [325, 79] width 134 height 11
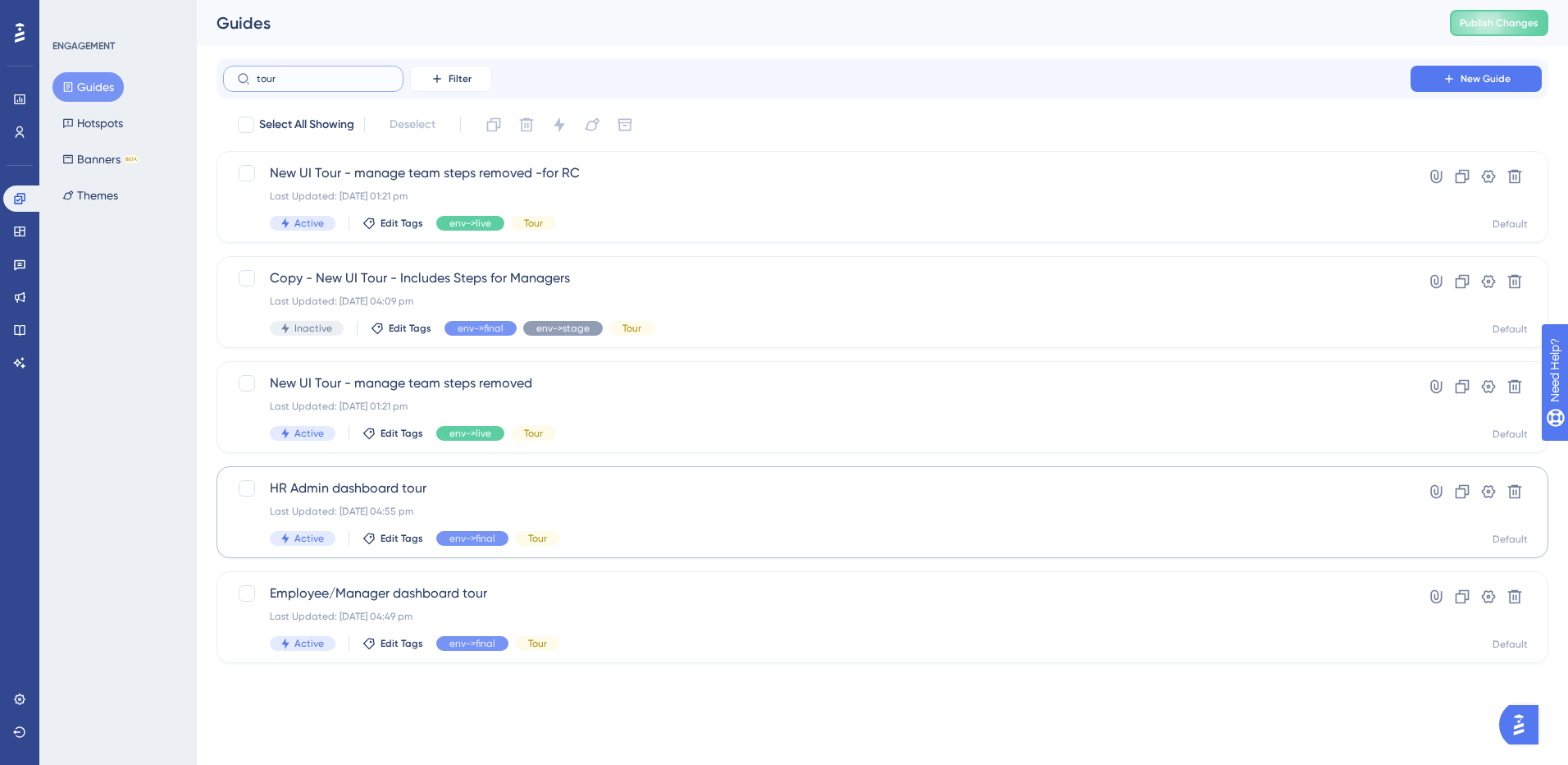
type input "tour"
click at [367, 484] on span "HR Admin dashboard tour" at bounding box center [817, 488] width 1094 height 20
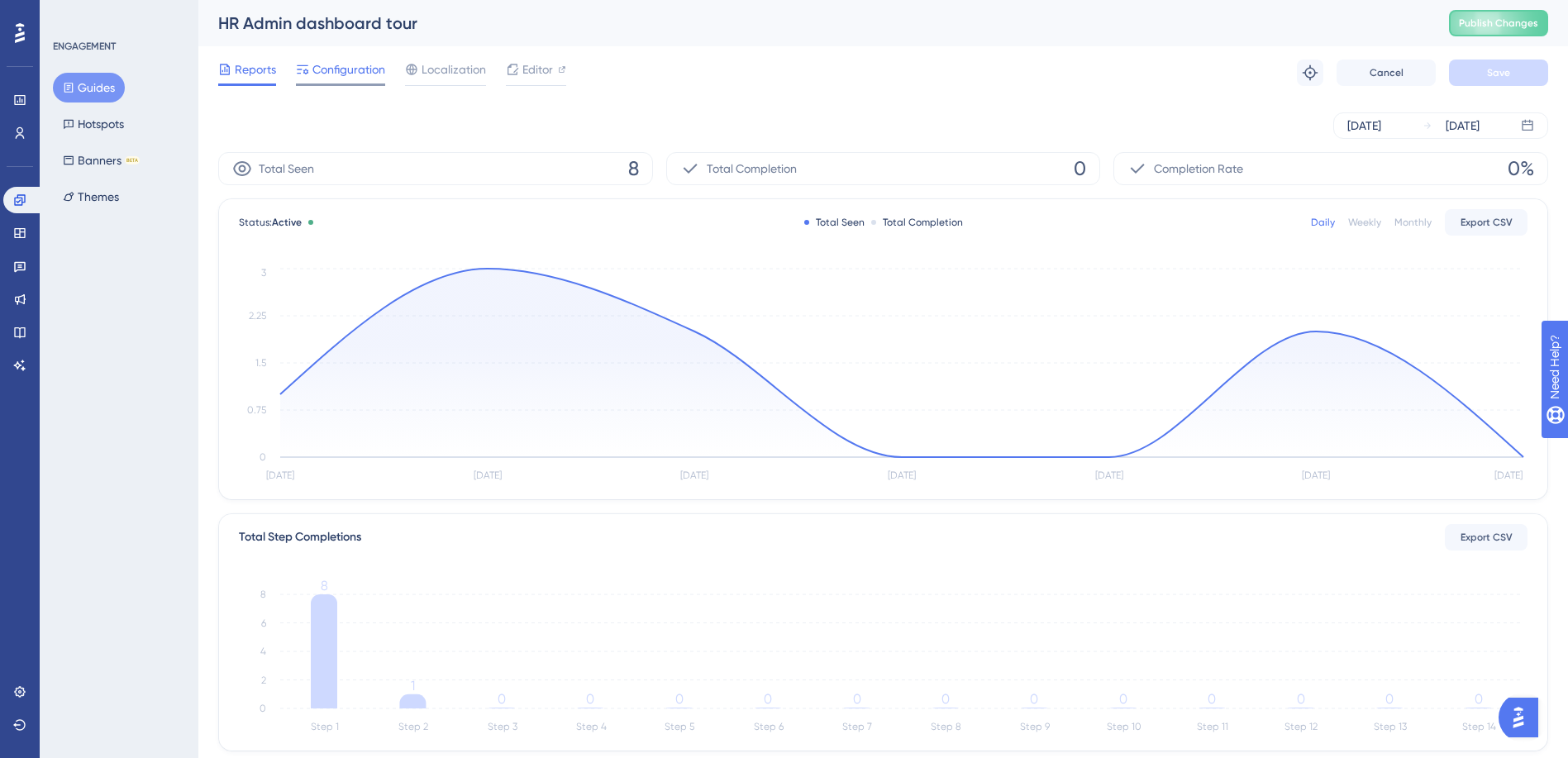
click at [350, 62] on span "Configuration" at bounding box center [349, 69] width 73 height 20
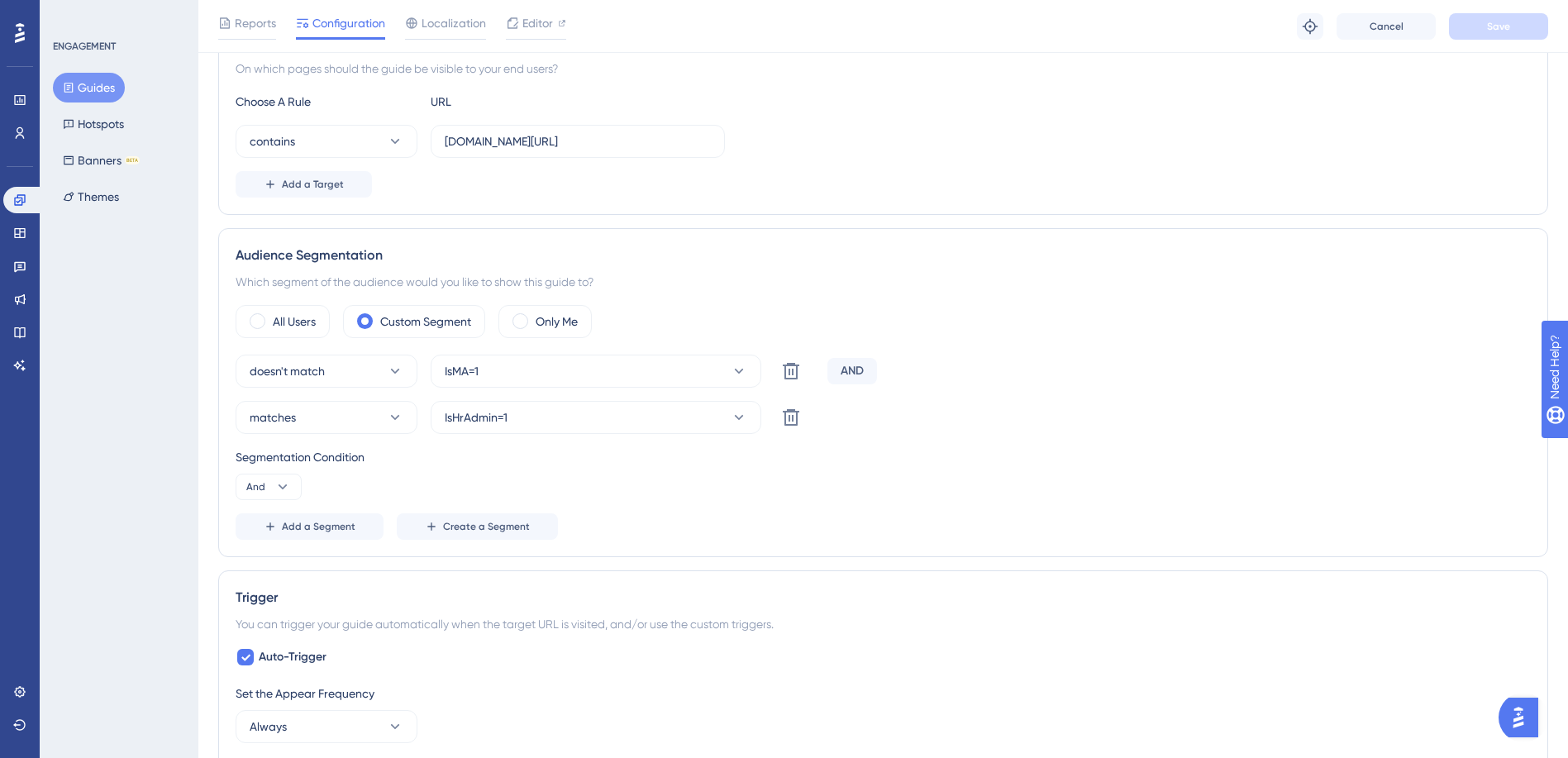
scroll to position [578, 0]
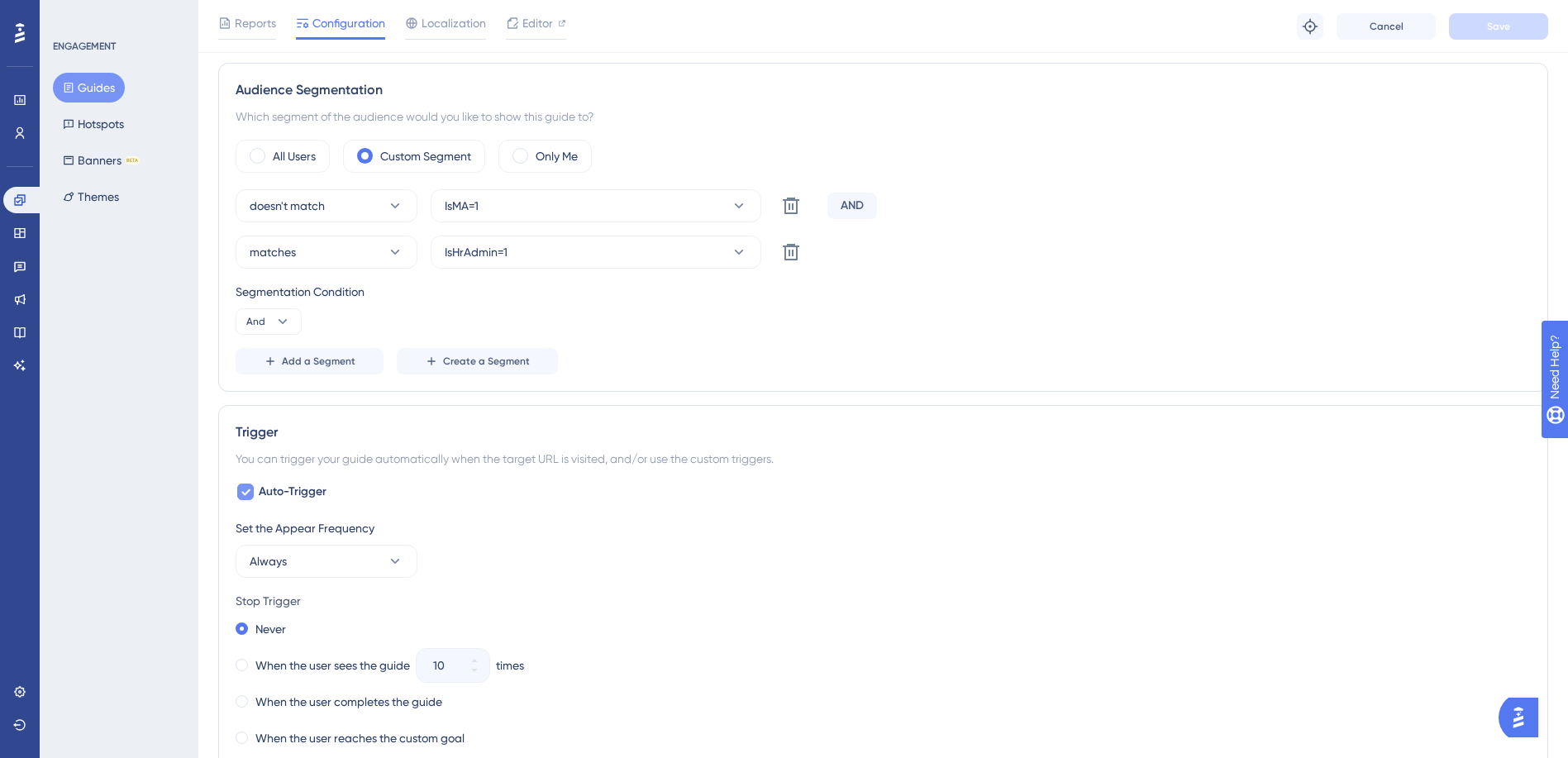
click at [250, 491] on icon at bounding box center [246, 493] width 9 height 7
checkbox input "false"
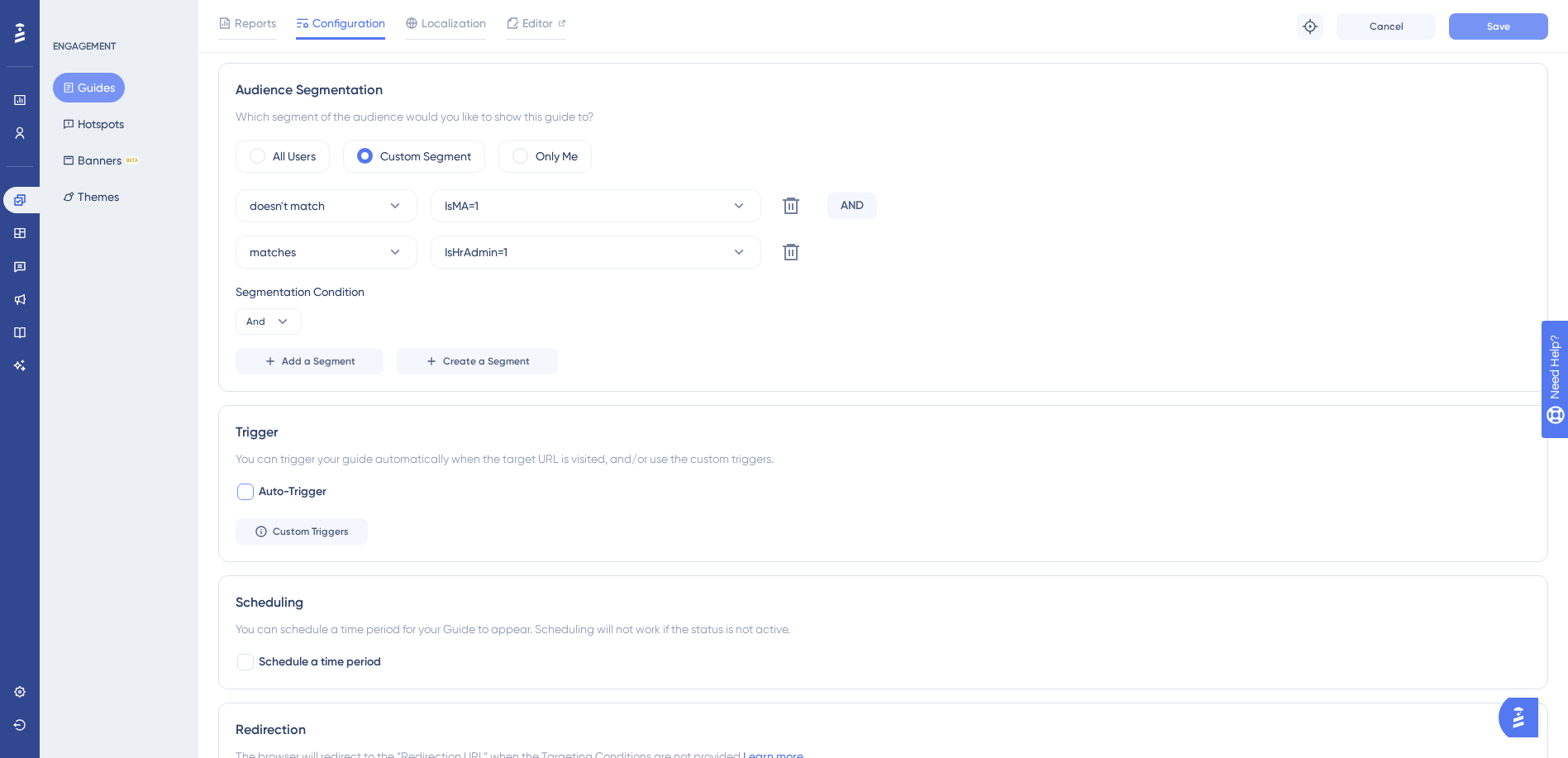
click at [1490, 29] on span "Save" at bounding box center [1498, 26] width 23 height 13
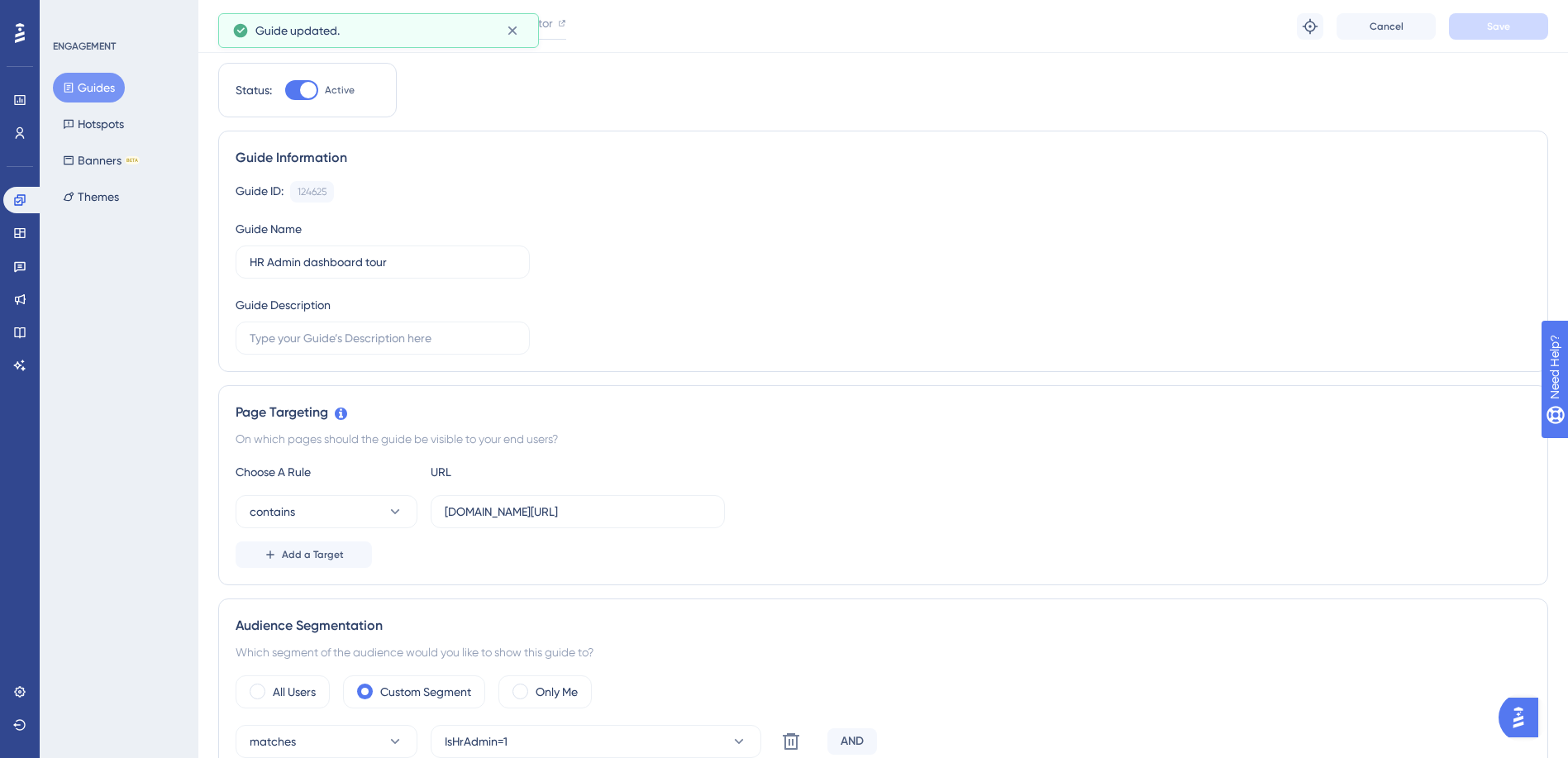
scroll to position [0, 0]
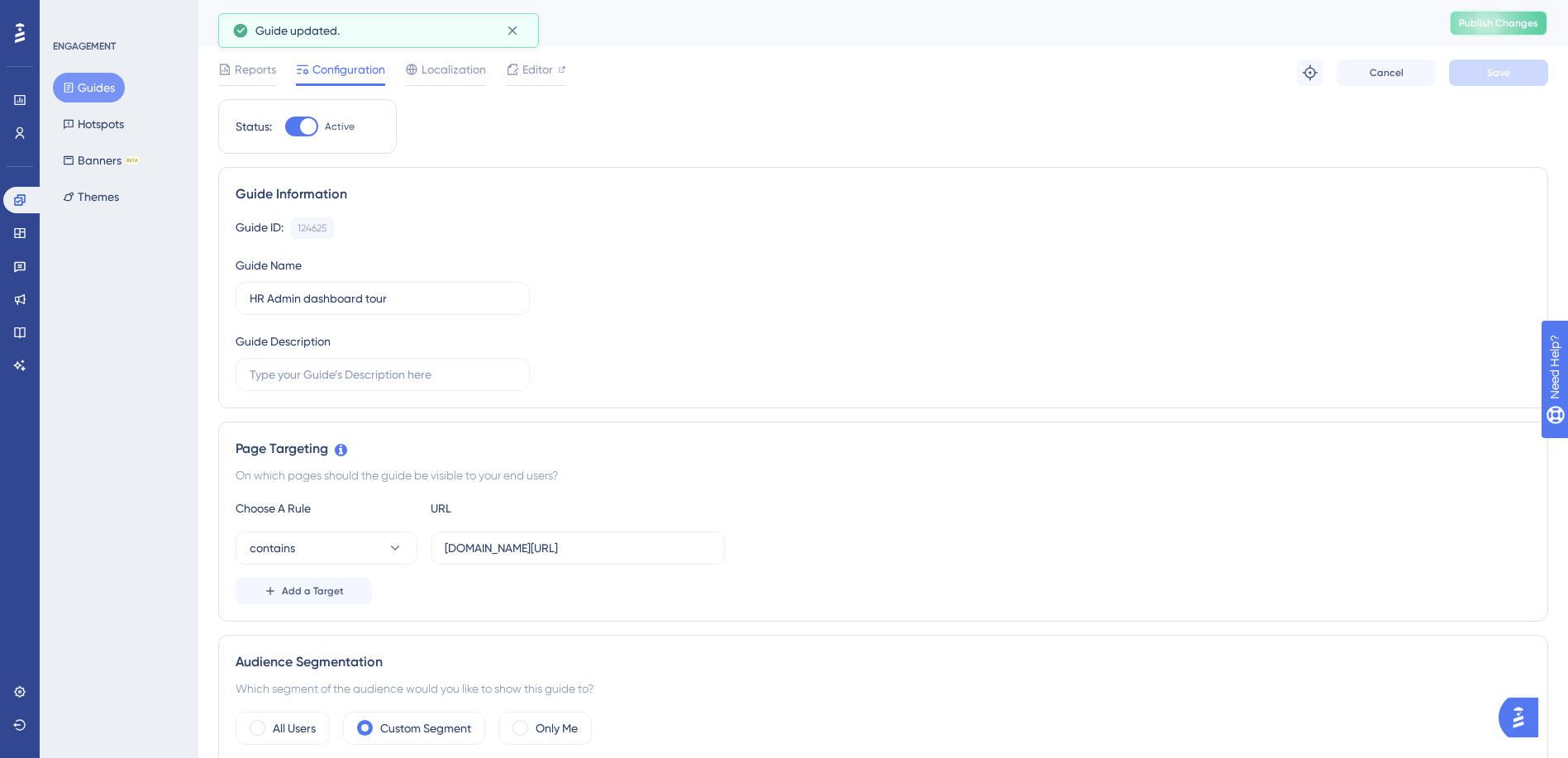
click at [1510, 21] on button "Publish Changes" at bounding box center [1498, 23] width 99 height 26
